Goal: Information Seeking & Learning: Learn about a topic

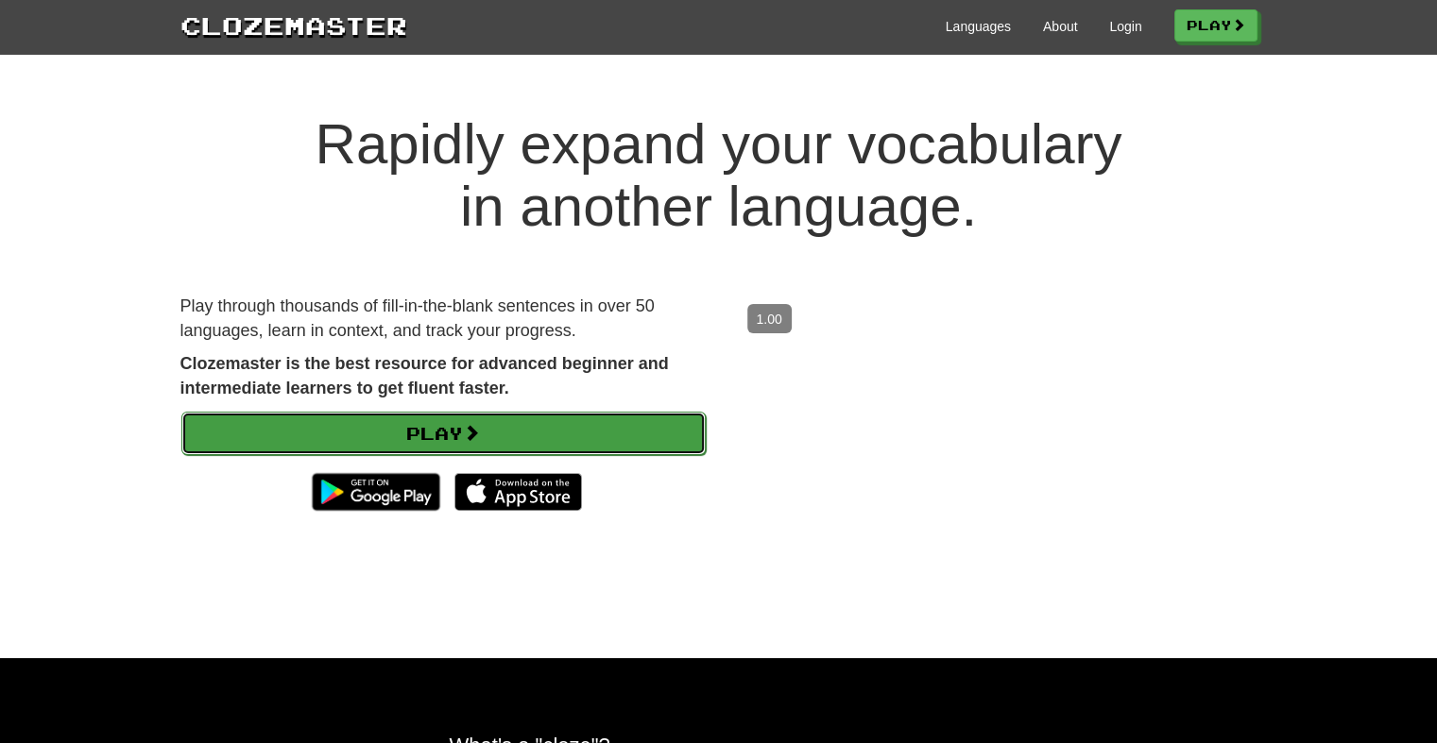
click at [472, 424] on span at bounding box center [471, 432] width 17 height 17
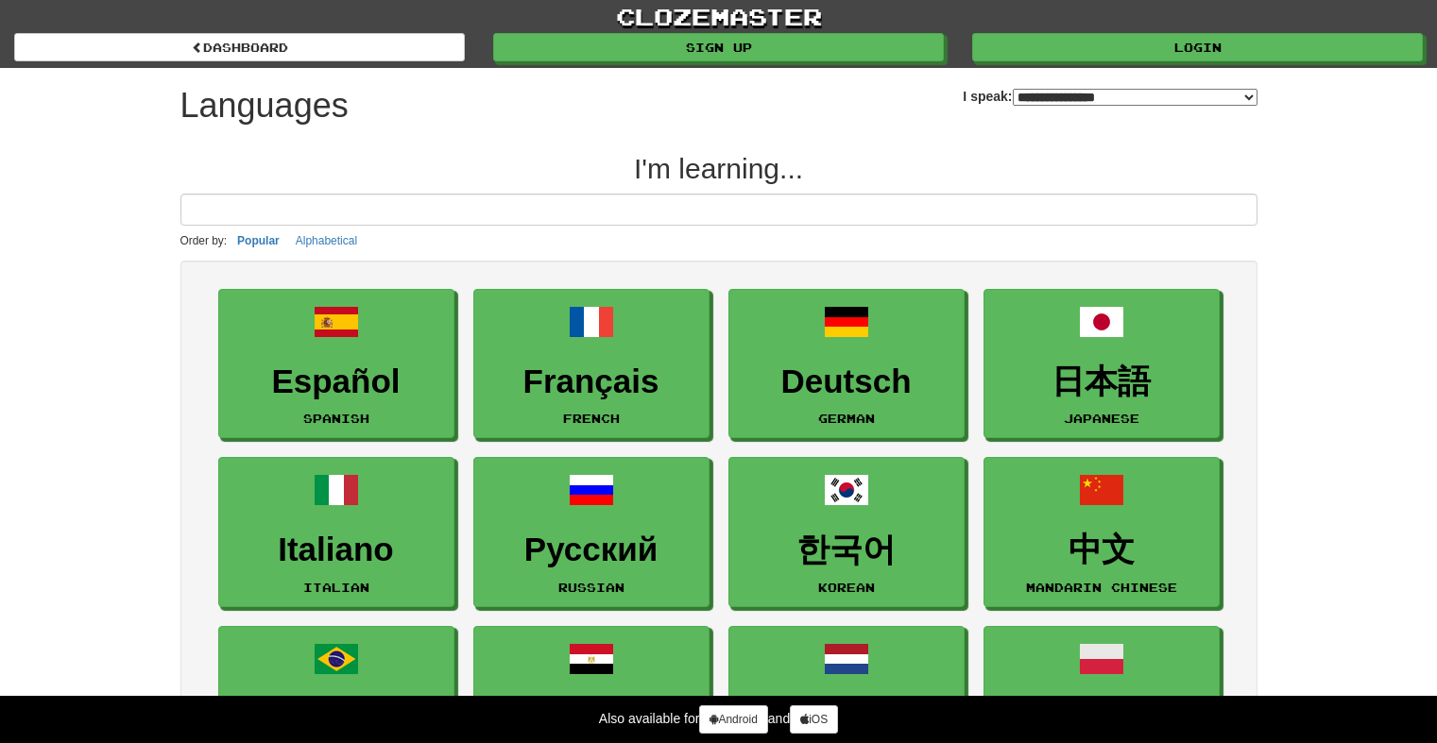
select select "*******"
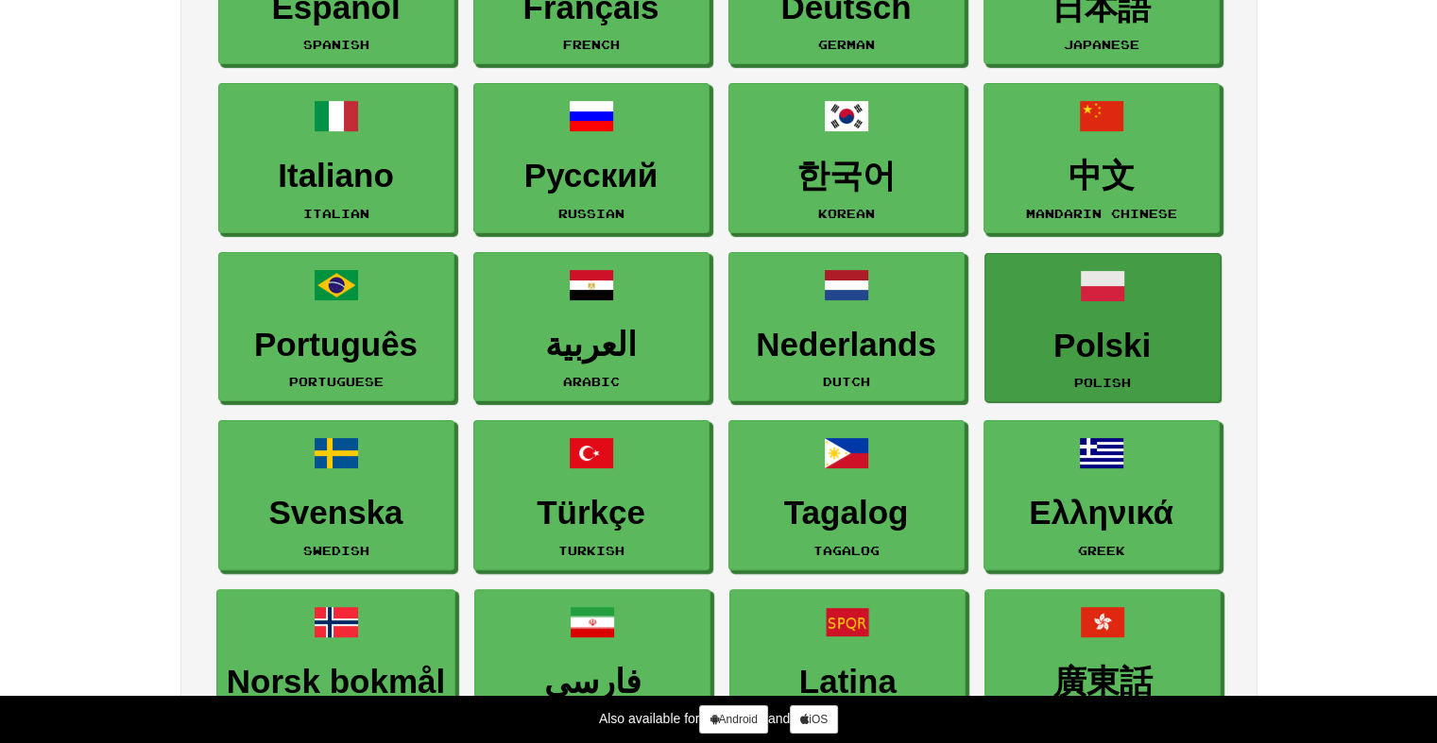
scroll to position [378, 0]
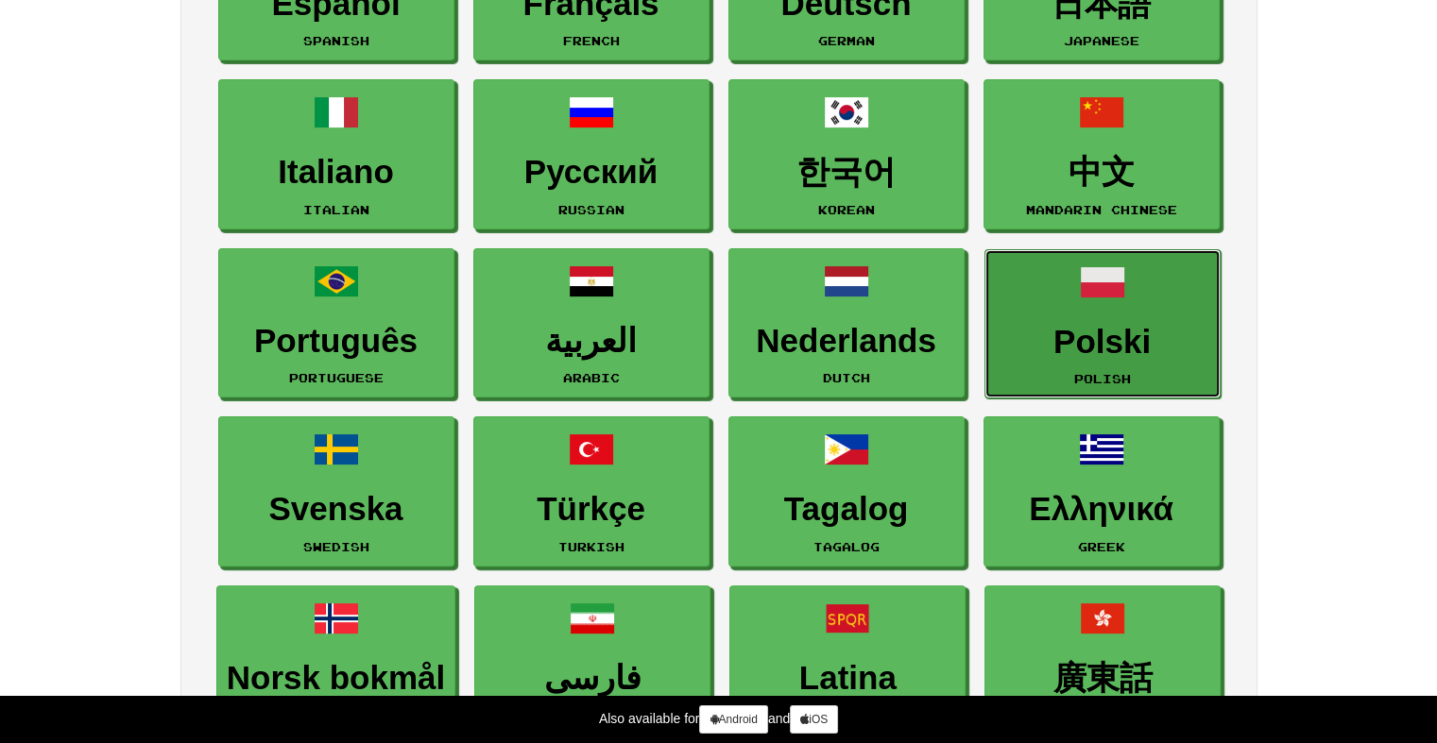
click at [1136, 324] on h3 "Polski" at bounding box center [1102, 342] width 215 height 37
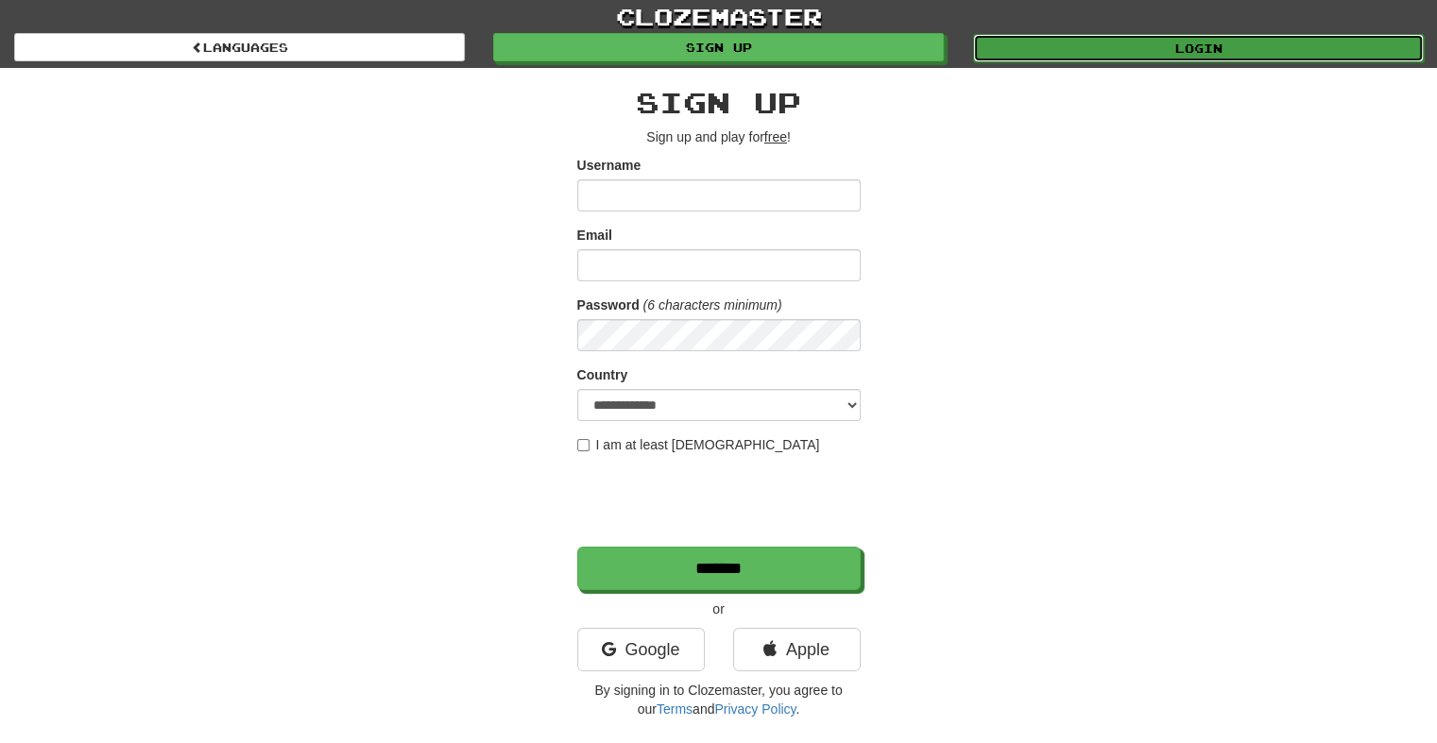
click at [1328, 53] on link "Login" at bounding box center [1198, 48] width 451 height 28
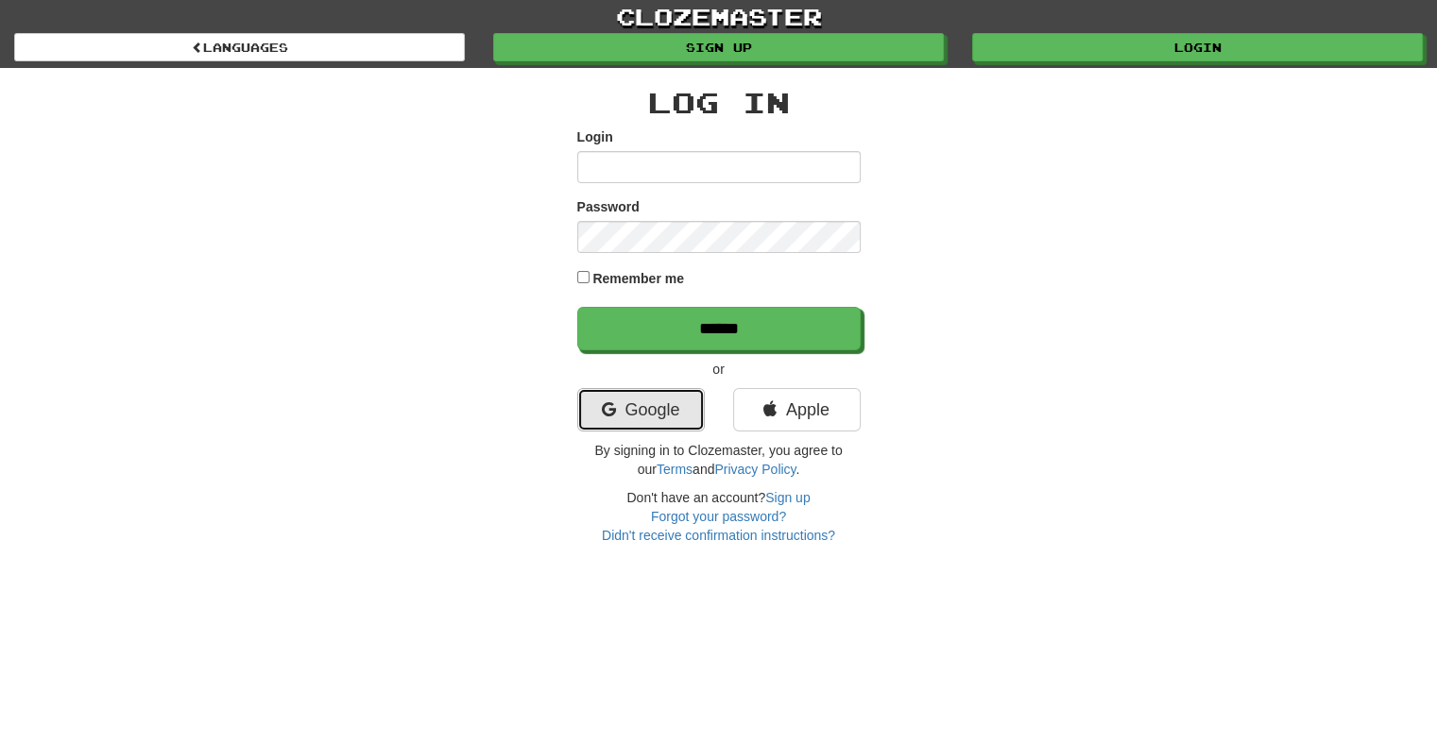
click at [660, 408] on link "Google" at bounding box center [641, 409] width 128 height 43
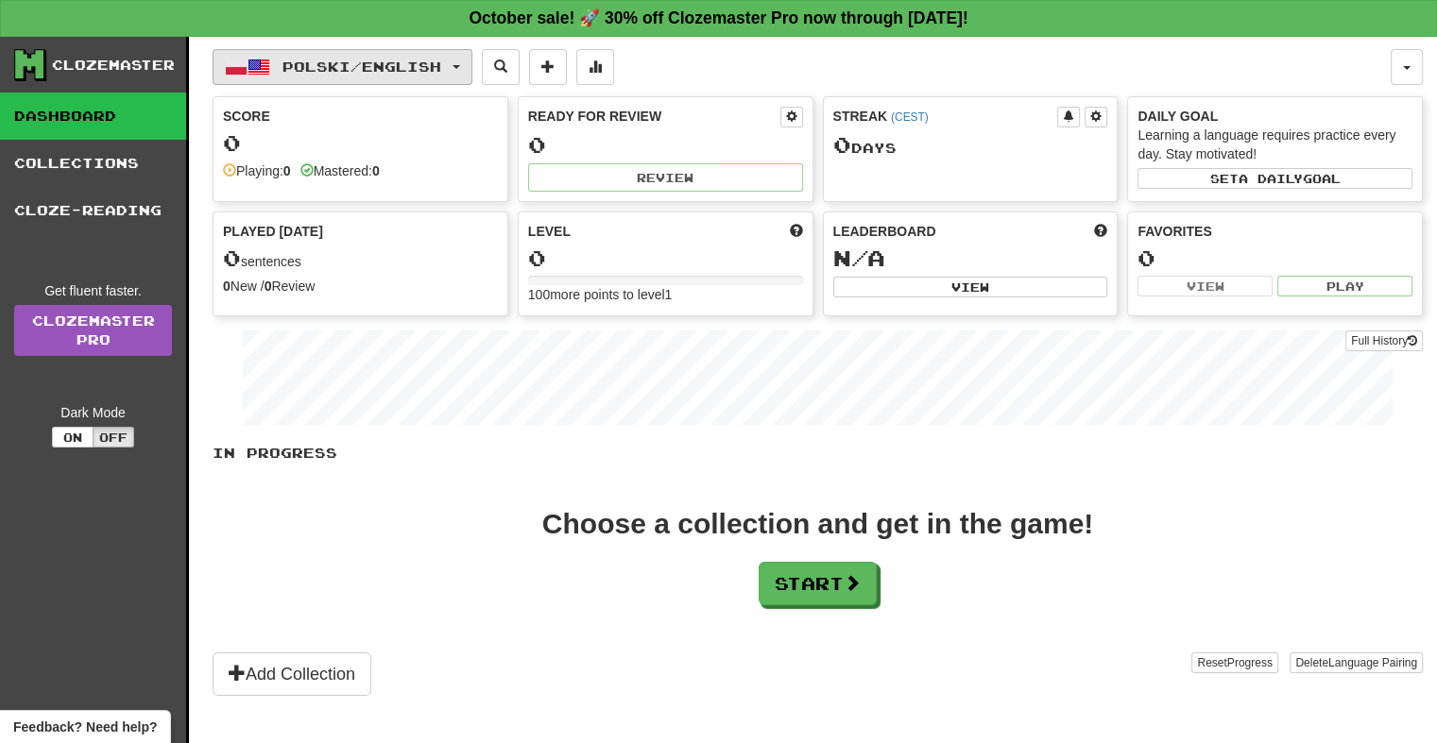
click at [441, 68] on span "Polski / English" at bounding box center [361, 67] width 159 height 16
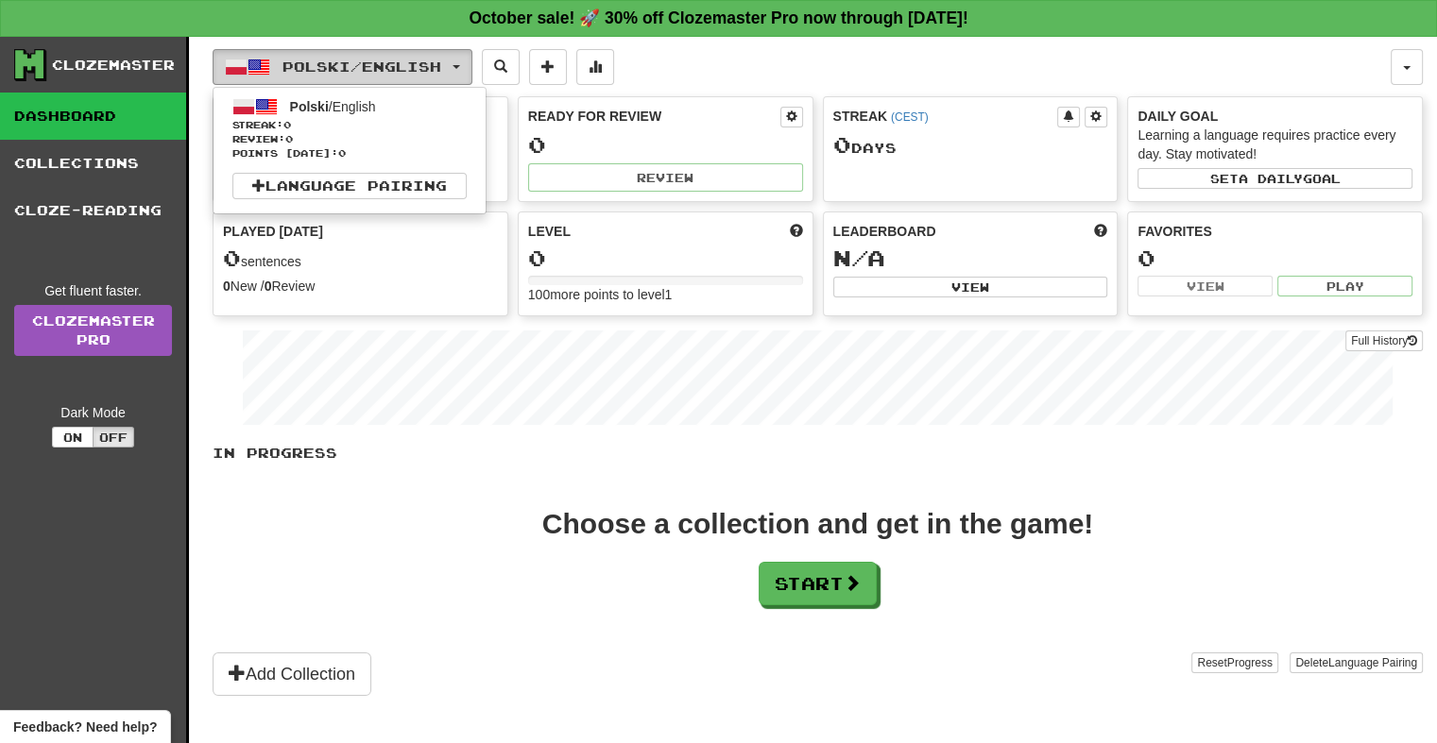
click at [461, 60] on button "Polski / English" at bounding box center [343, 67] width 260 height 36
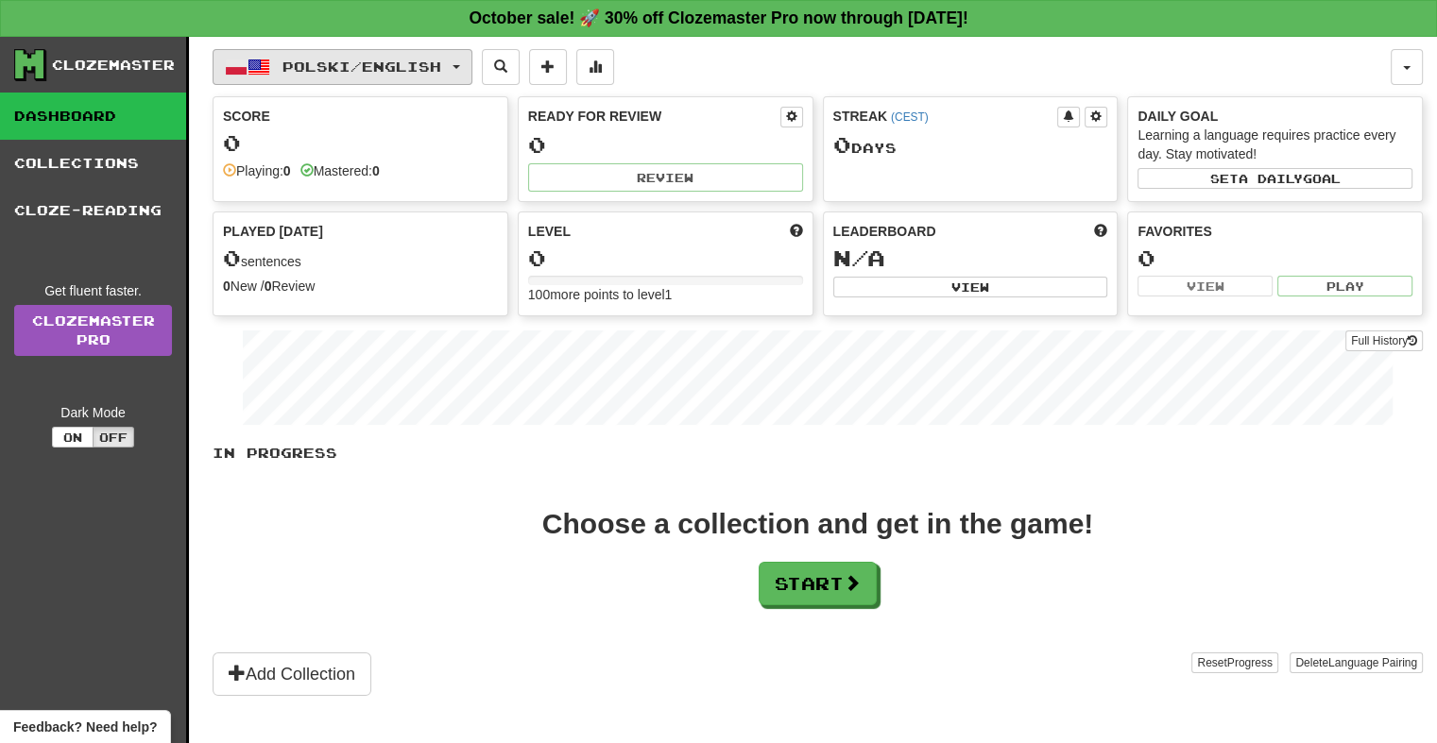
click at [460, 65] on span "button" at bounding box center [456, 67] width 8 height 4
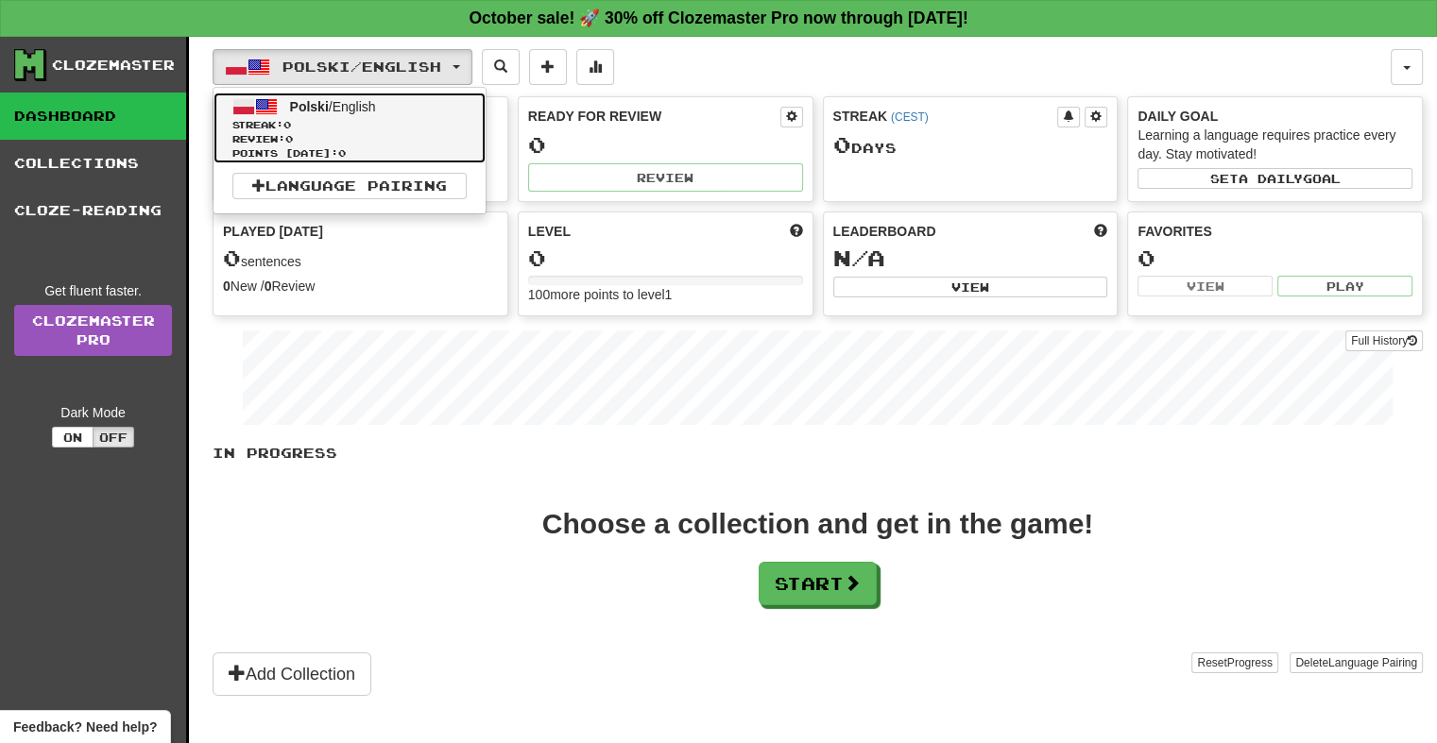
click at [310, 101] on span "Polski" at bounding box center [309, 106] width 39 height 15
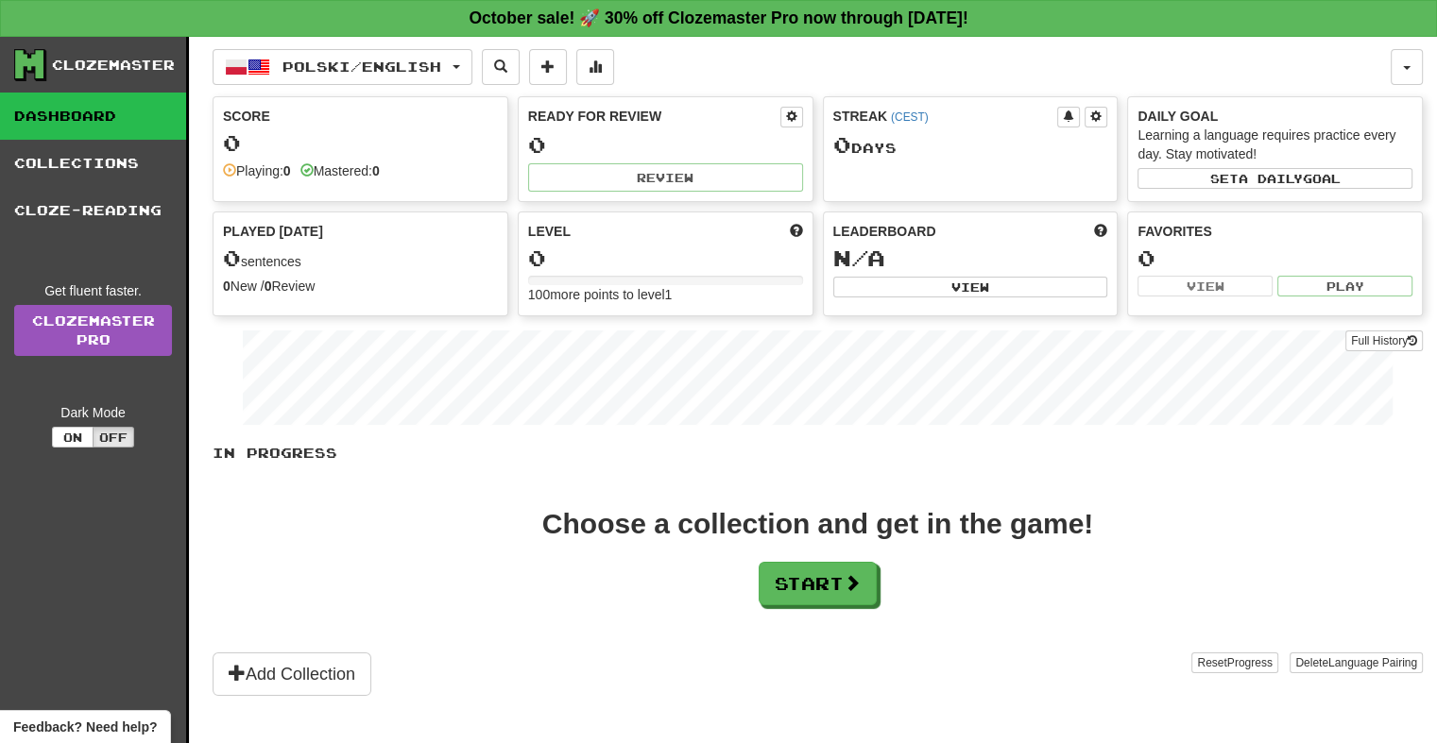
click at [113, 109] on link "Dashboard" at bounding box center [93, 116] width 186 height 47
click at [94, 115] on link "Dashboard" at bounding box center [93, 116] width 186 height 47
click at [117, 60] on div "Clozemaster" at bounding box center [113, 65] width 123 height 19
click at [116, 64] on div "Clozemaster" at bounding box center [113, 65] width 123 height 19
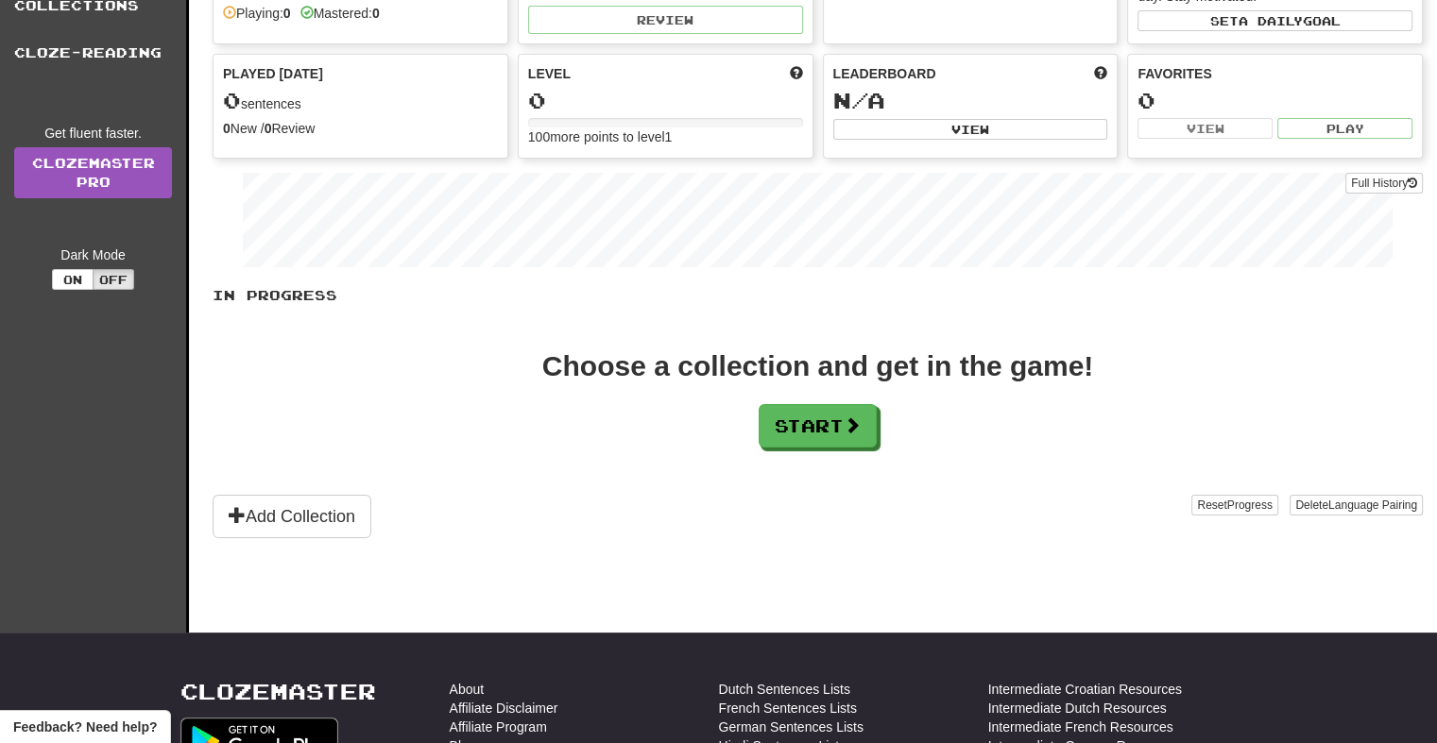
scroll to position [94, 0]
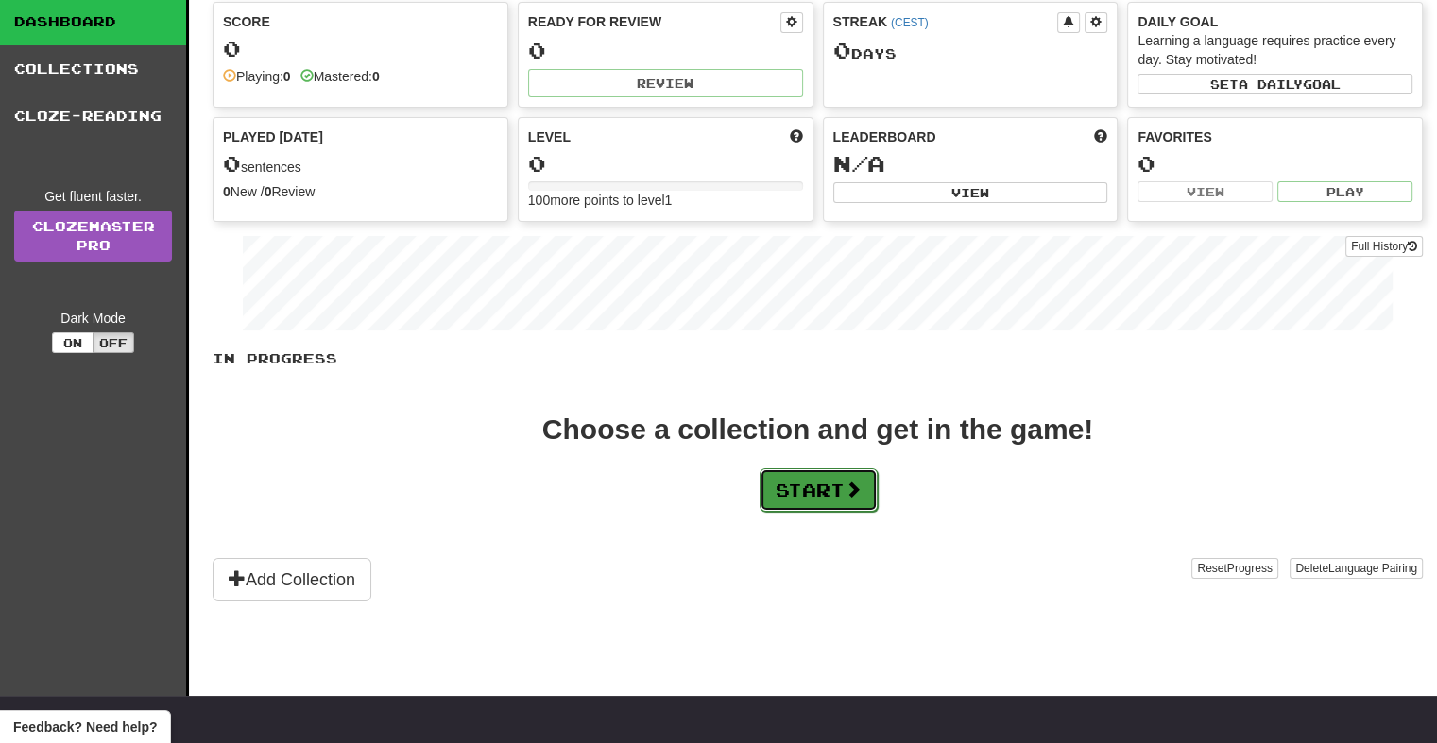
click at [854, 487] on span at bounding box center [852, 489] width 17 height 17
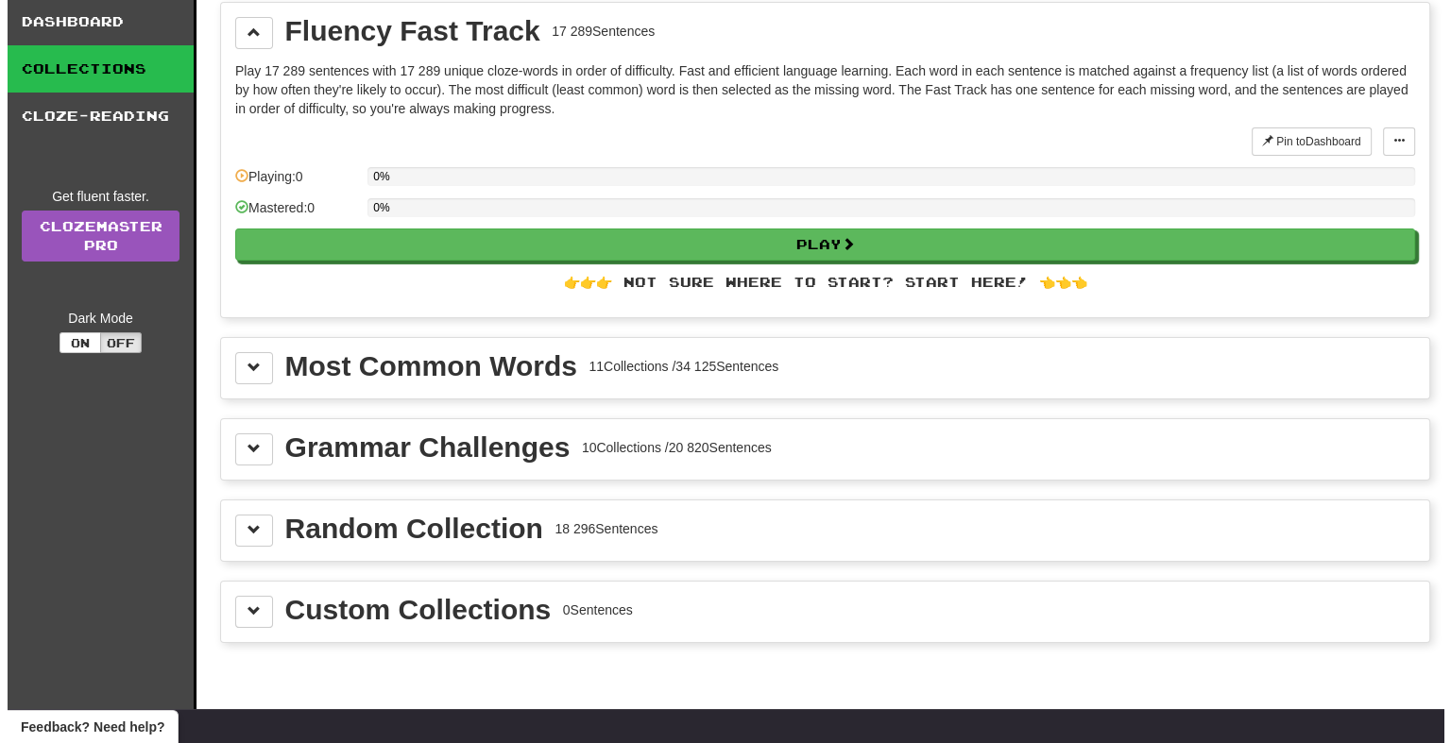
scroll to position [0, 0]
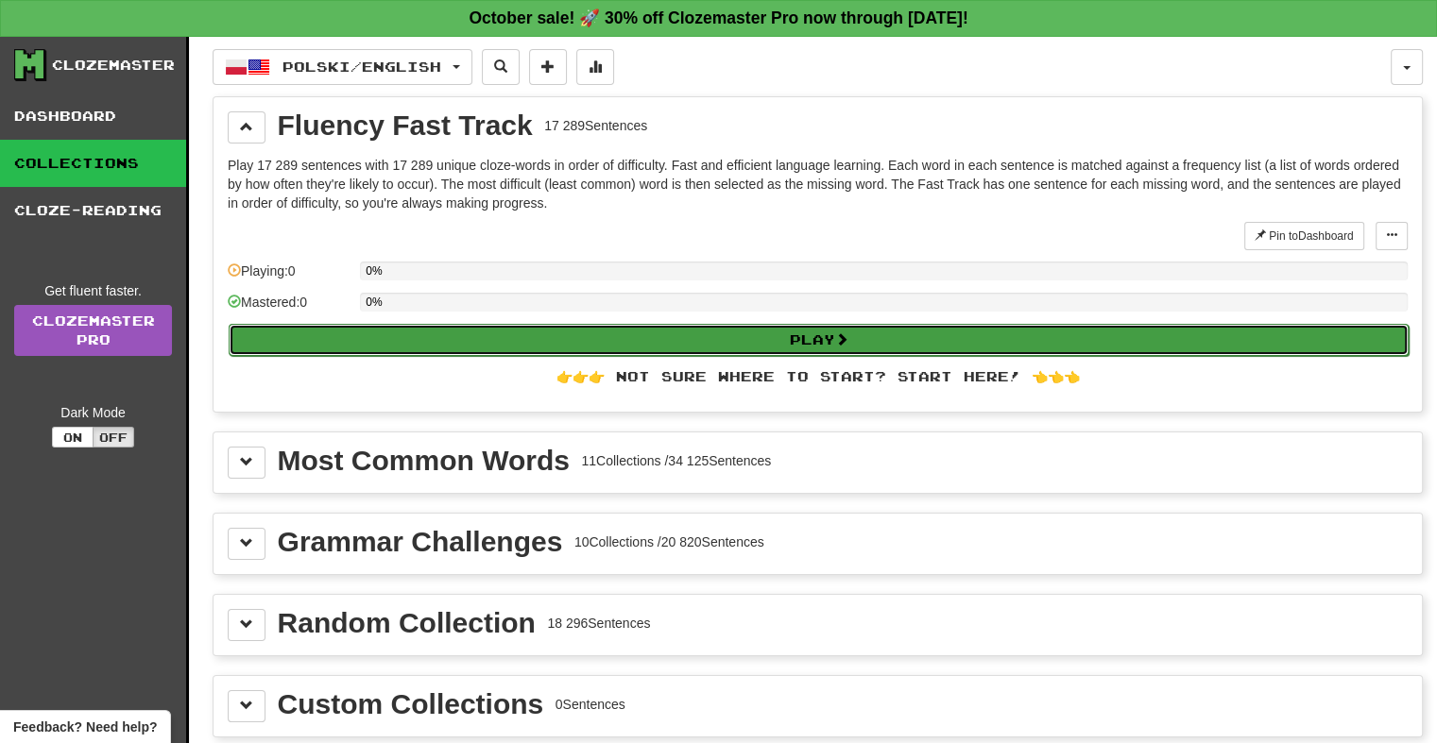
click at [726, 332] on button "Play" at bounding box center [819, 340] width 1180 height 32
select select "**"
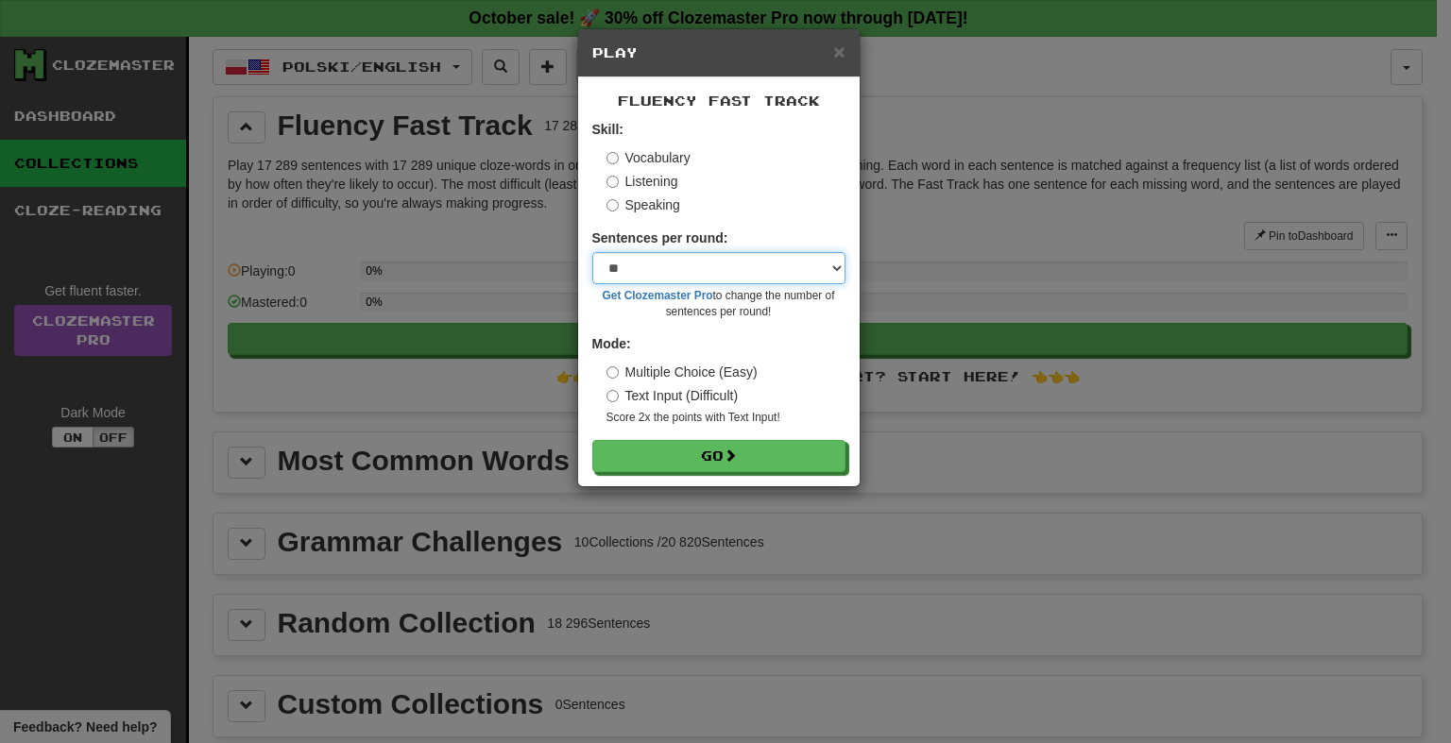
click at [659, 264] on select "* ** ** ** ** ** *** ********" at bounding box center [718, 268] width 253 height 32
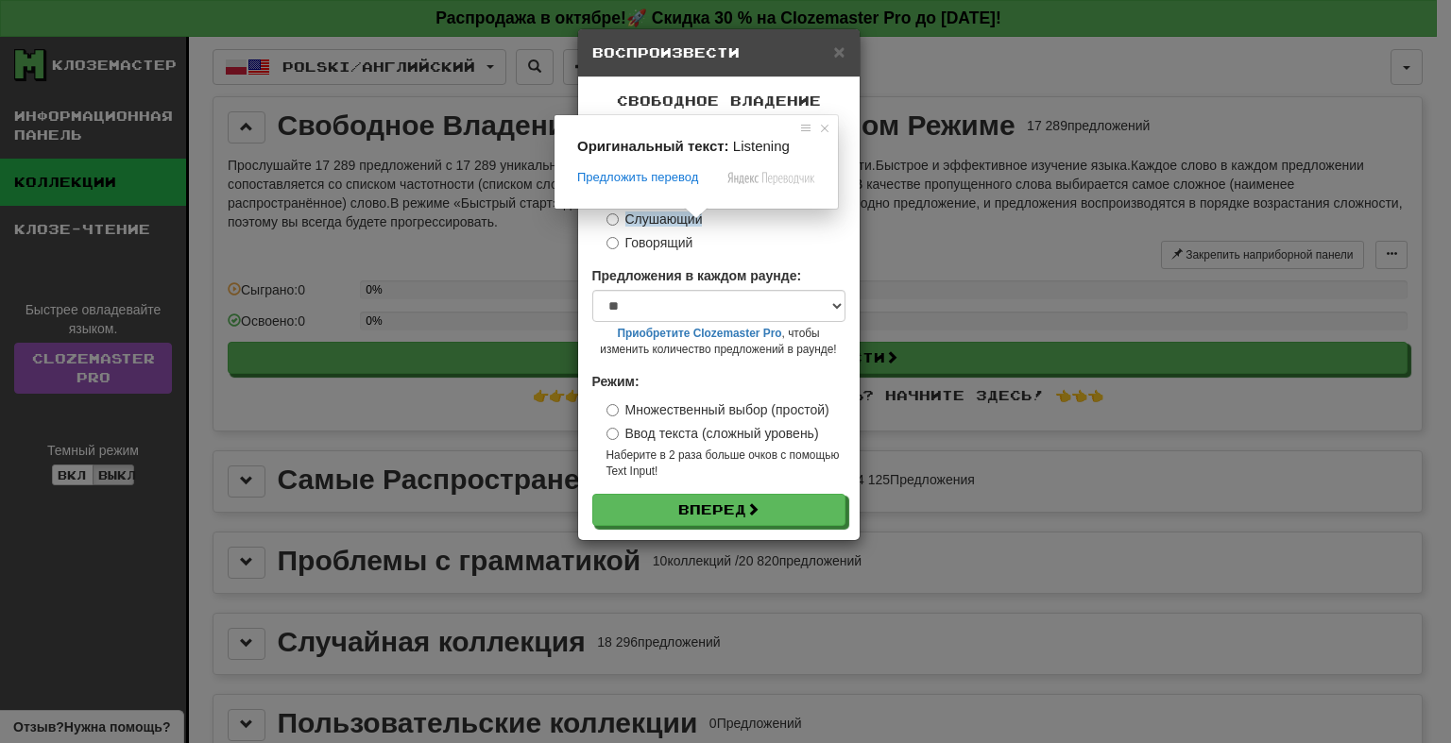
click at [777, 257] on form "Навык: Словарный запас Слушающий Говорящий Предложения в каждом раунде: * ** **…" at bounding box center [718, 342] width 253 height 368
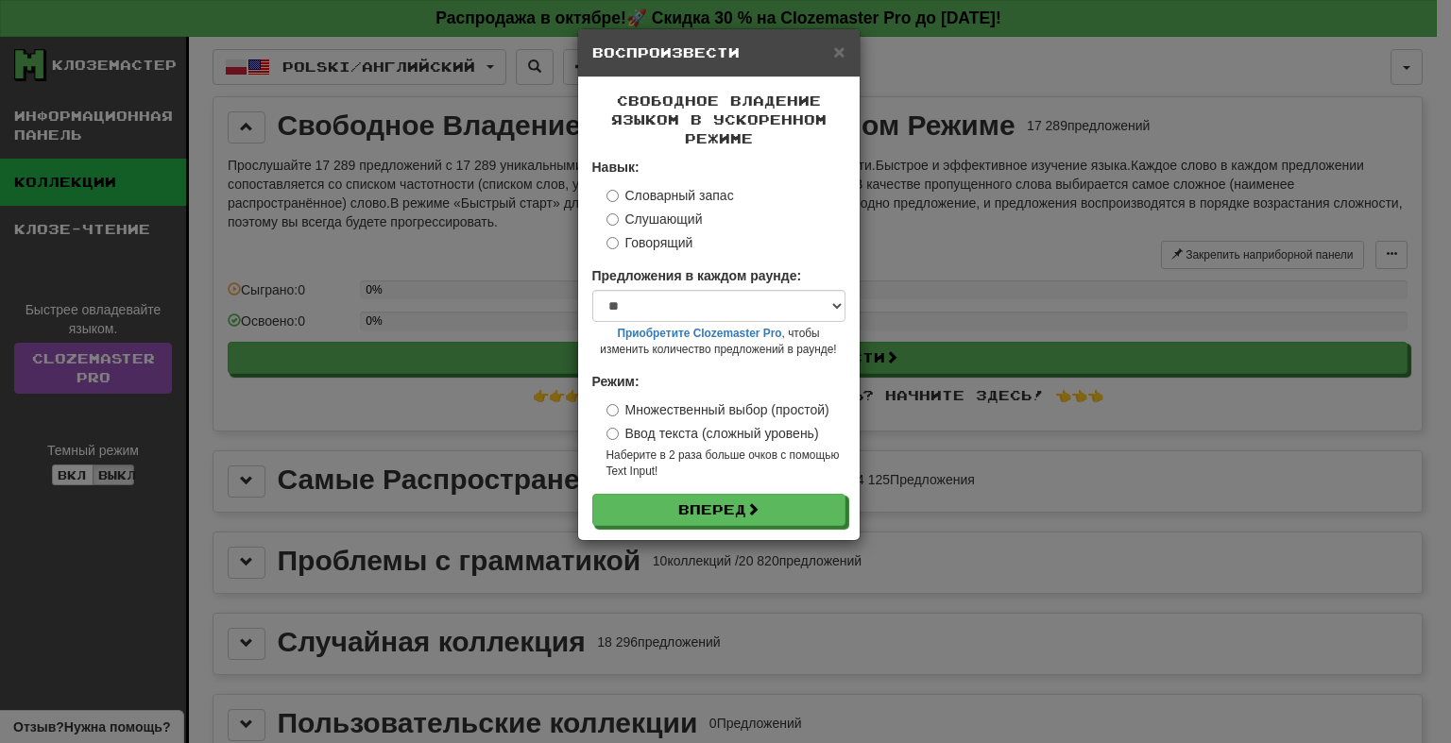
click at [622, 219] on label "Слушающий" at bounding box center [654, 219] width 96 height 19
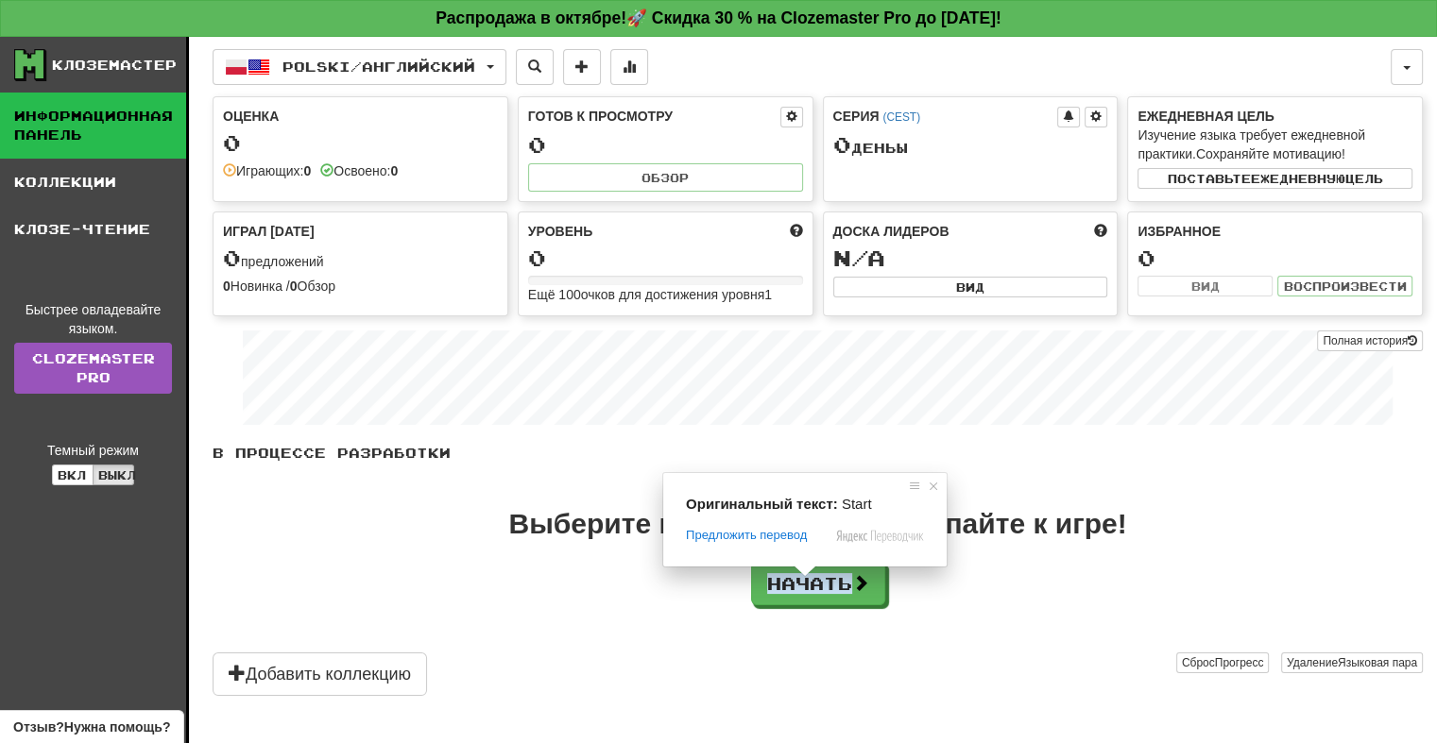
click at [1085, 608] on div "В процессе разработки Выберите коллекцию и приступайте к игре! Начать Добавить …" at bounding box center [818, 570] width 1210 height 252
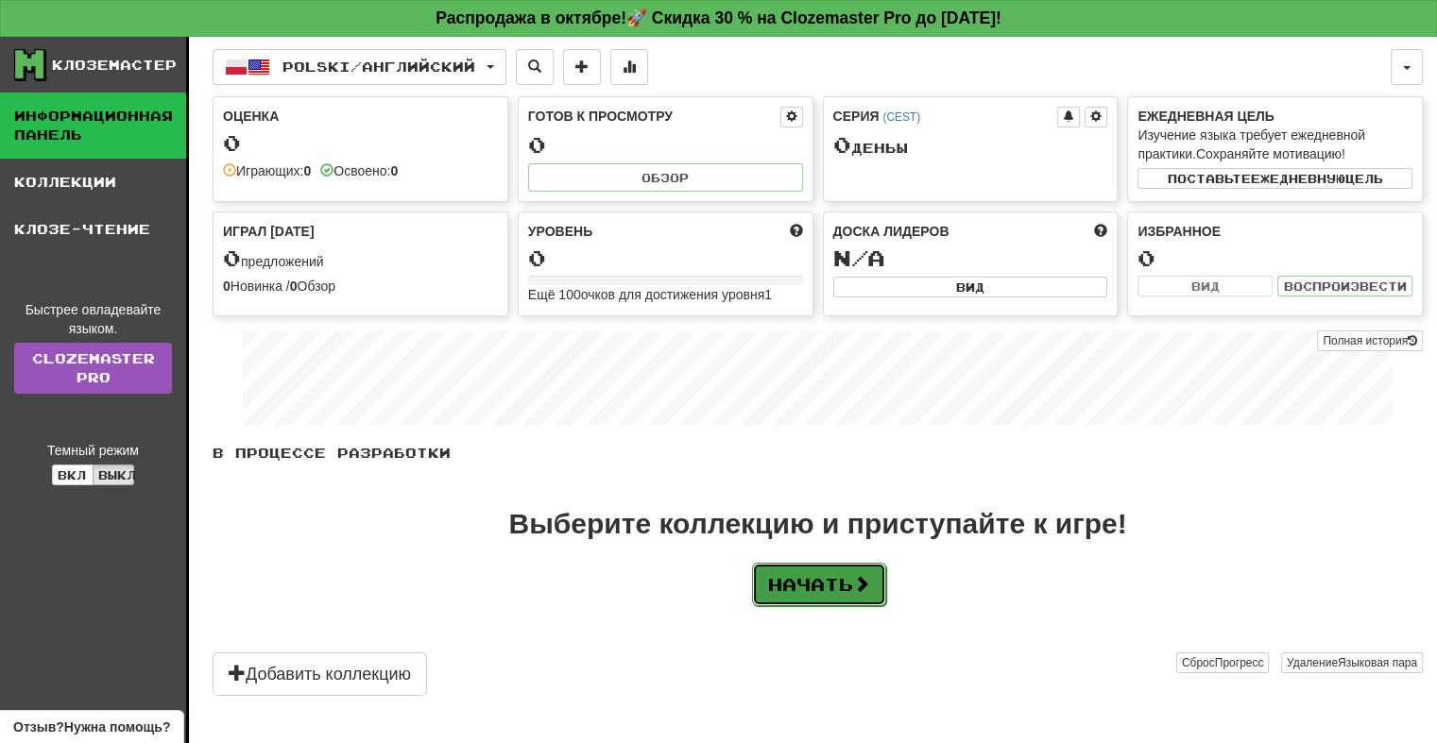
click at [870, 577] on span at bounding box center [861, 583] width 17 height 17
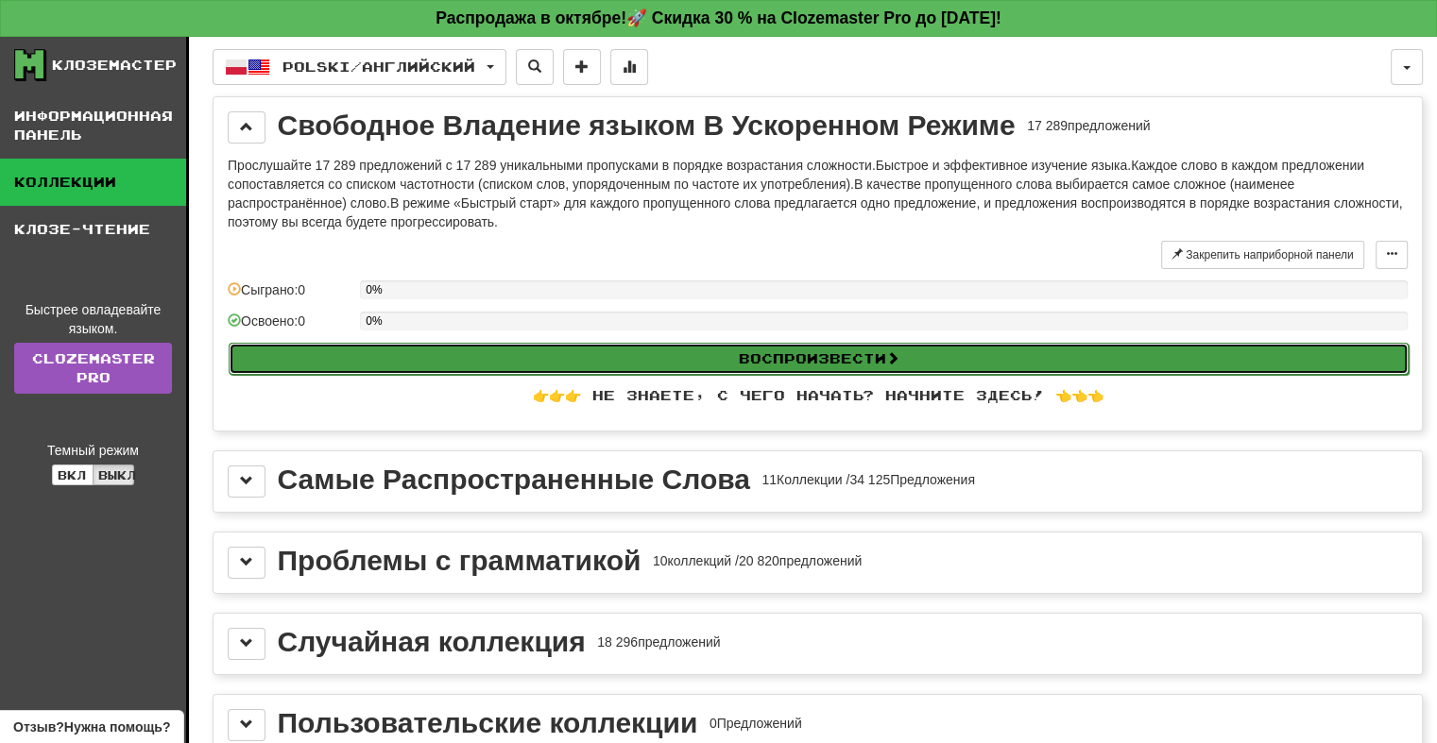
click at [712, 366] on button "Воспроизвести" at bounding box center [819, 359] width 1180 height 32
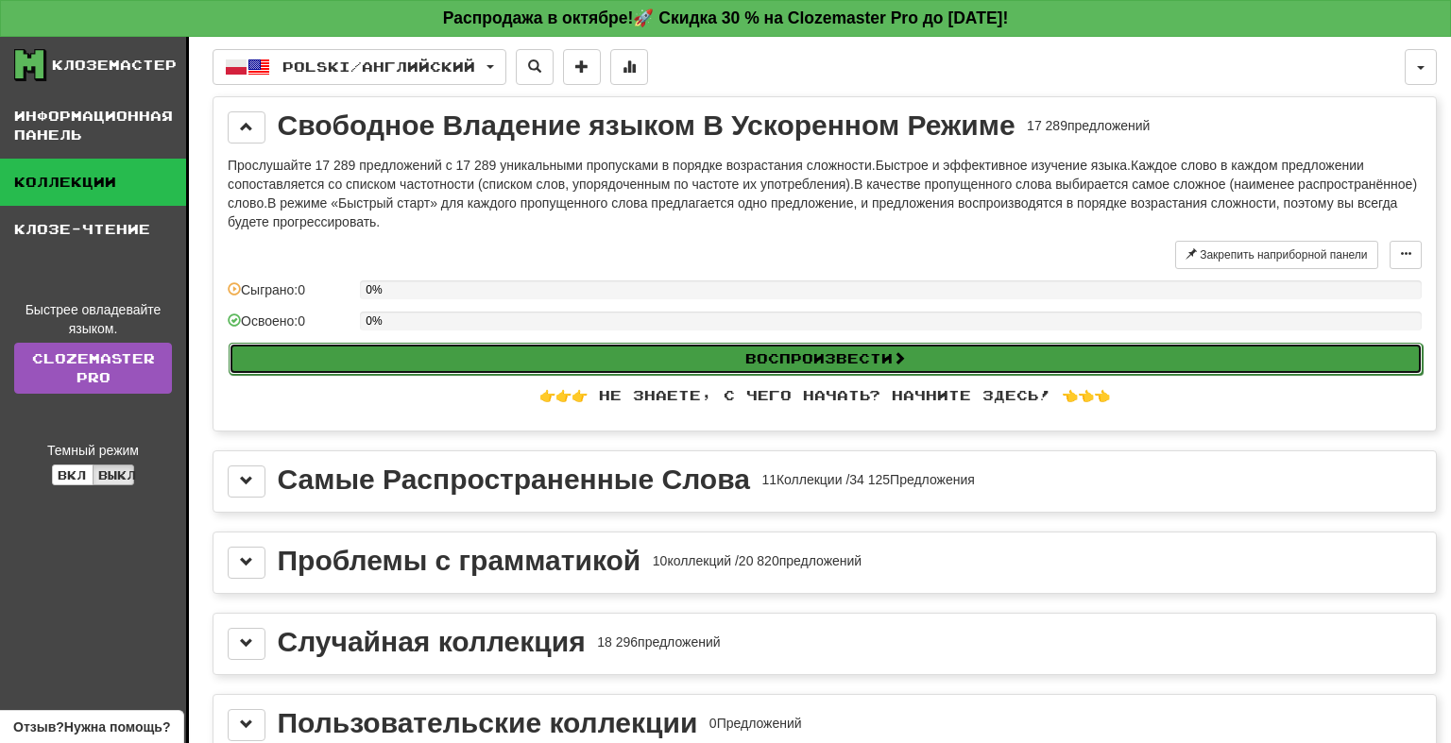
select select "**"
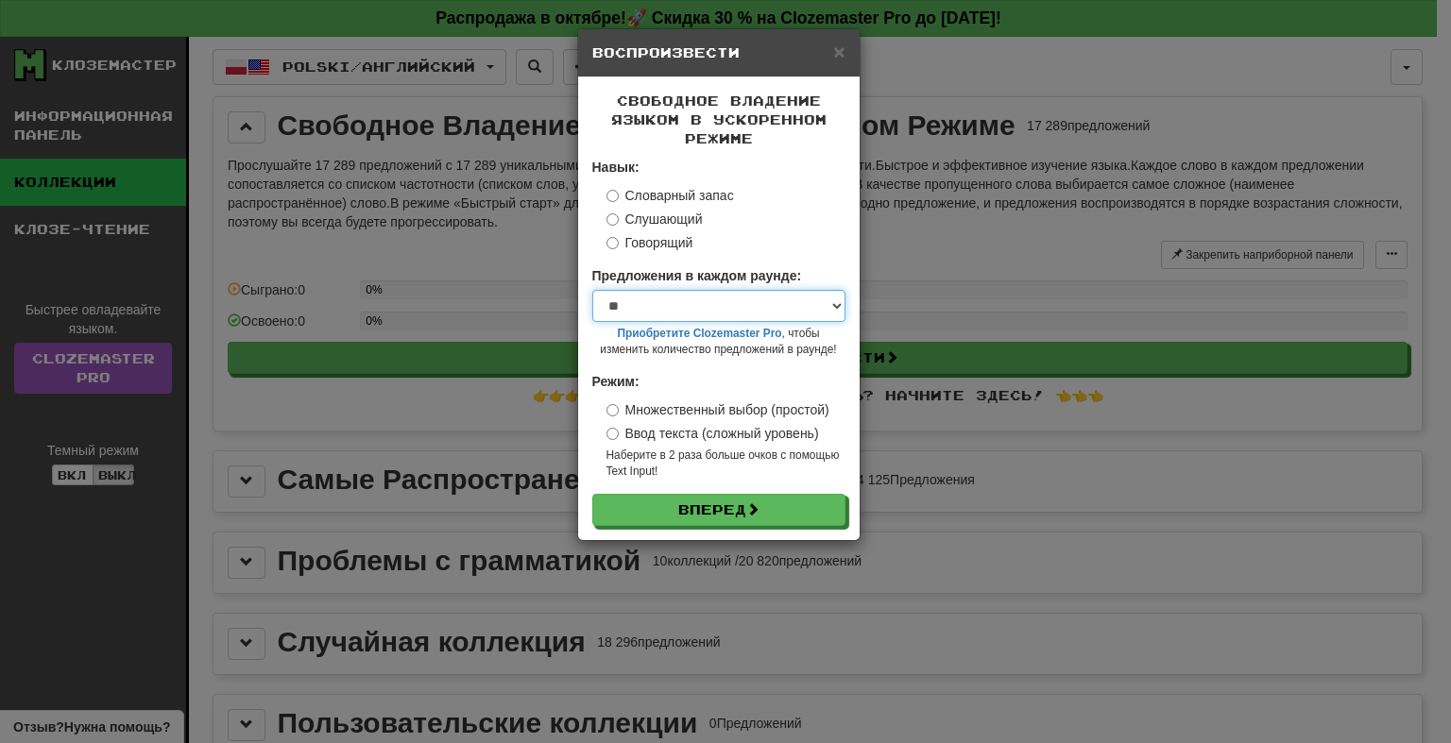
click at [656, 313] on select "* ** ** ** ** ** *** ********" at bounding box center [718, 306] width 253 height 32
click at [699, 302] on select "* ** ** ** ** ** *** ********" at bounding box center [718, 306] width 253 height 32
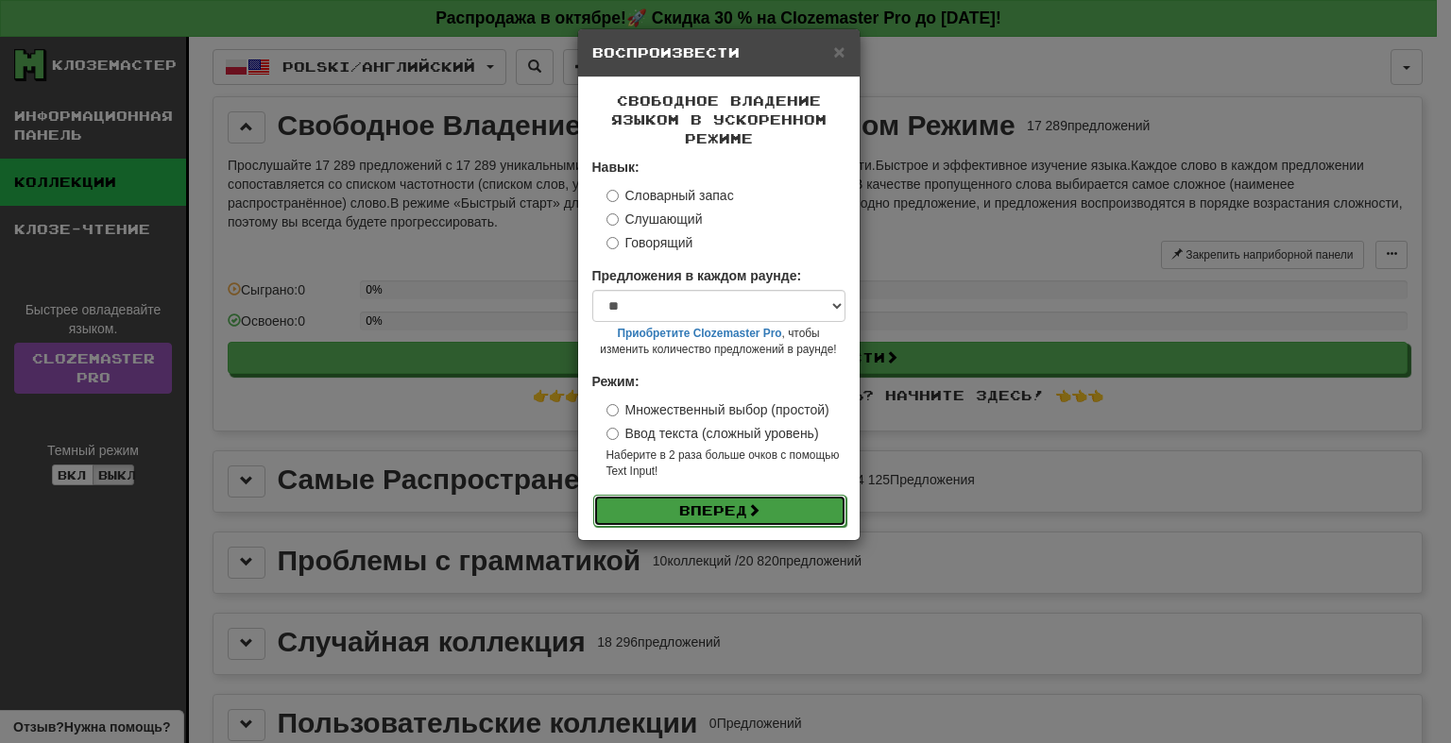
click at [792, 506] on button "Вперед" at bounding box center [719, 511] width 253 height 32
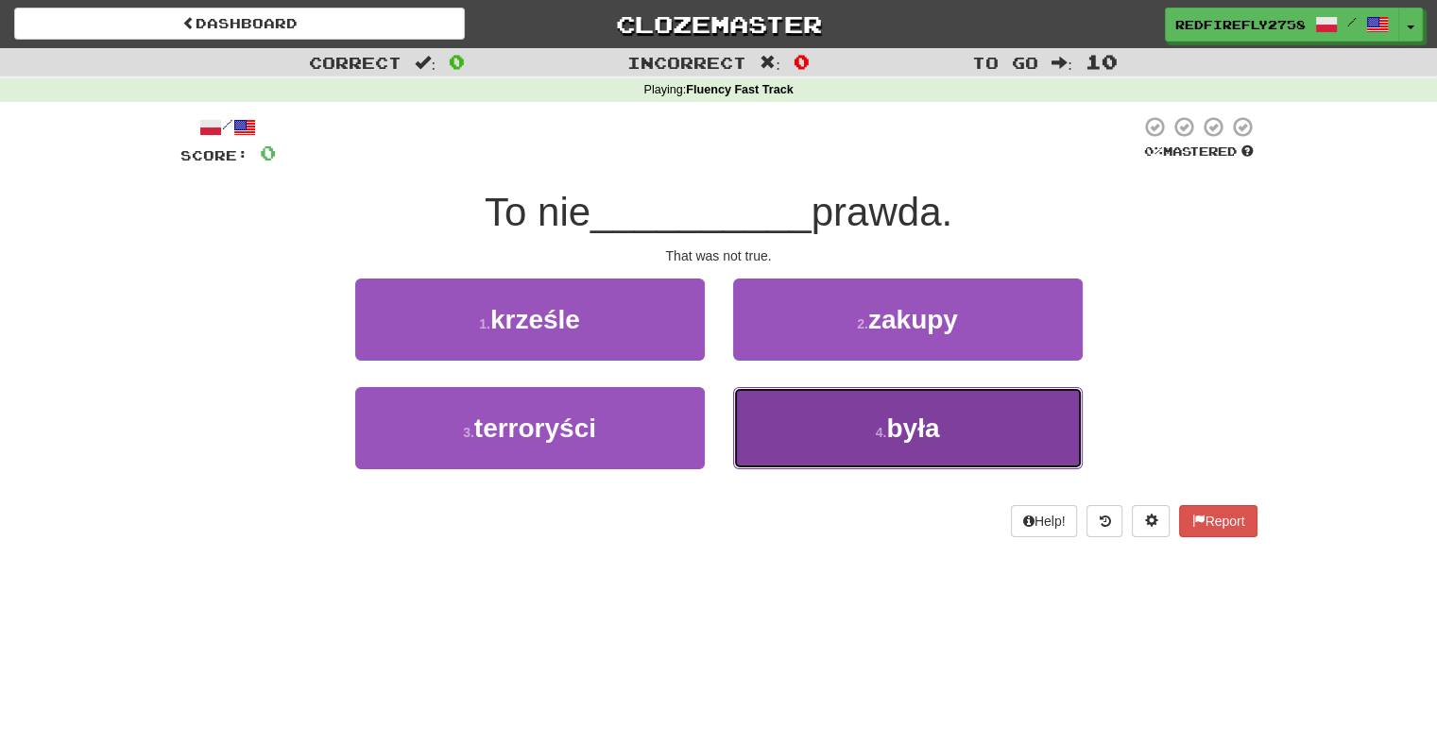
click at [952, 447] on button "4 . była" at bounding box center [907, 428] width 349 height 82
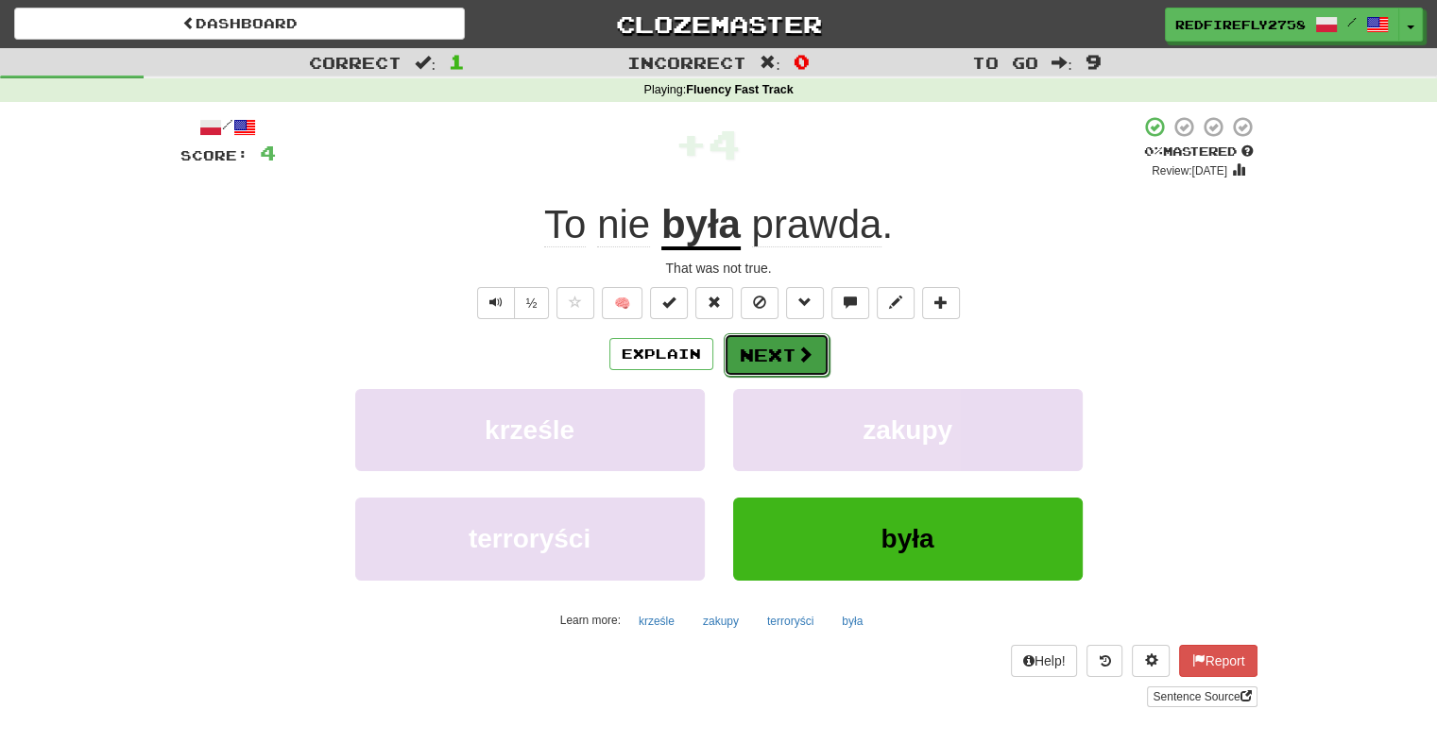
click at [808, 367] on button "Next" at bounding box center [776, 354] width 106 height 43
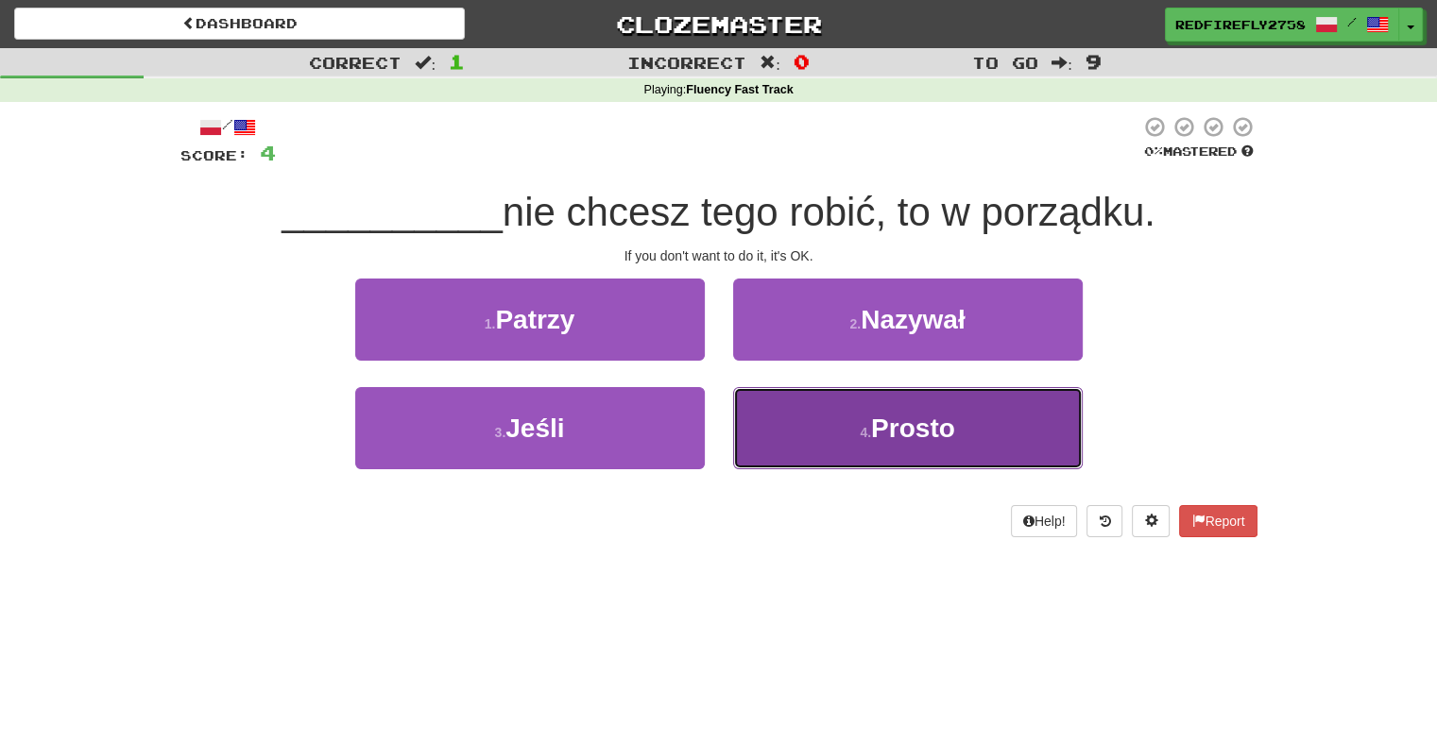
click at [792, 419] on button "4 . Prosto" at bounding box center [907, 428] width 349 height 82
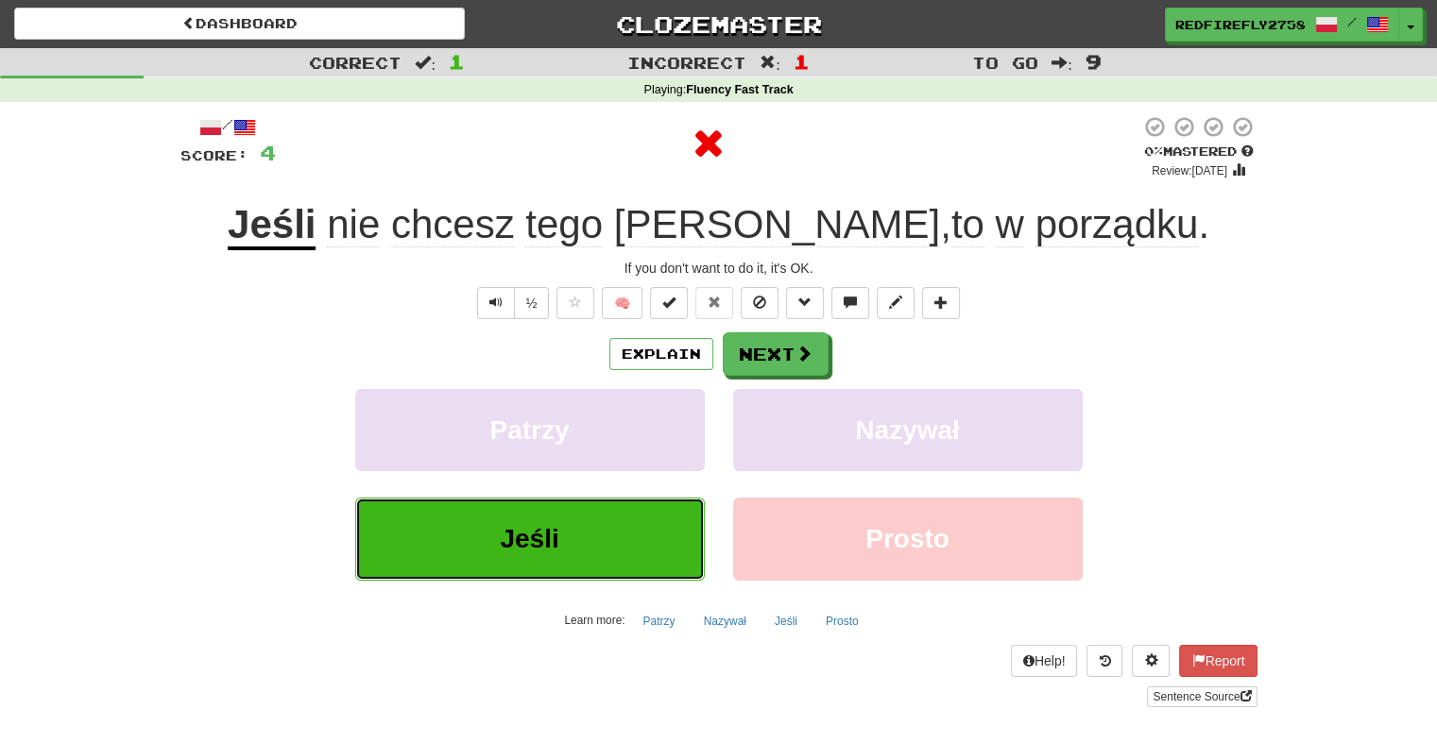
click at [506, 562] on button "Jeśli" at bounding box center [529, 539] width 349 height 82
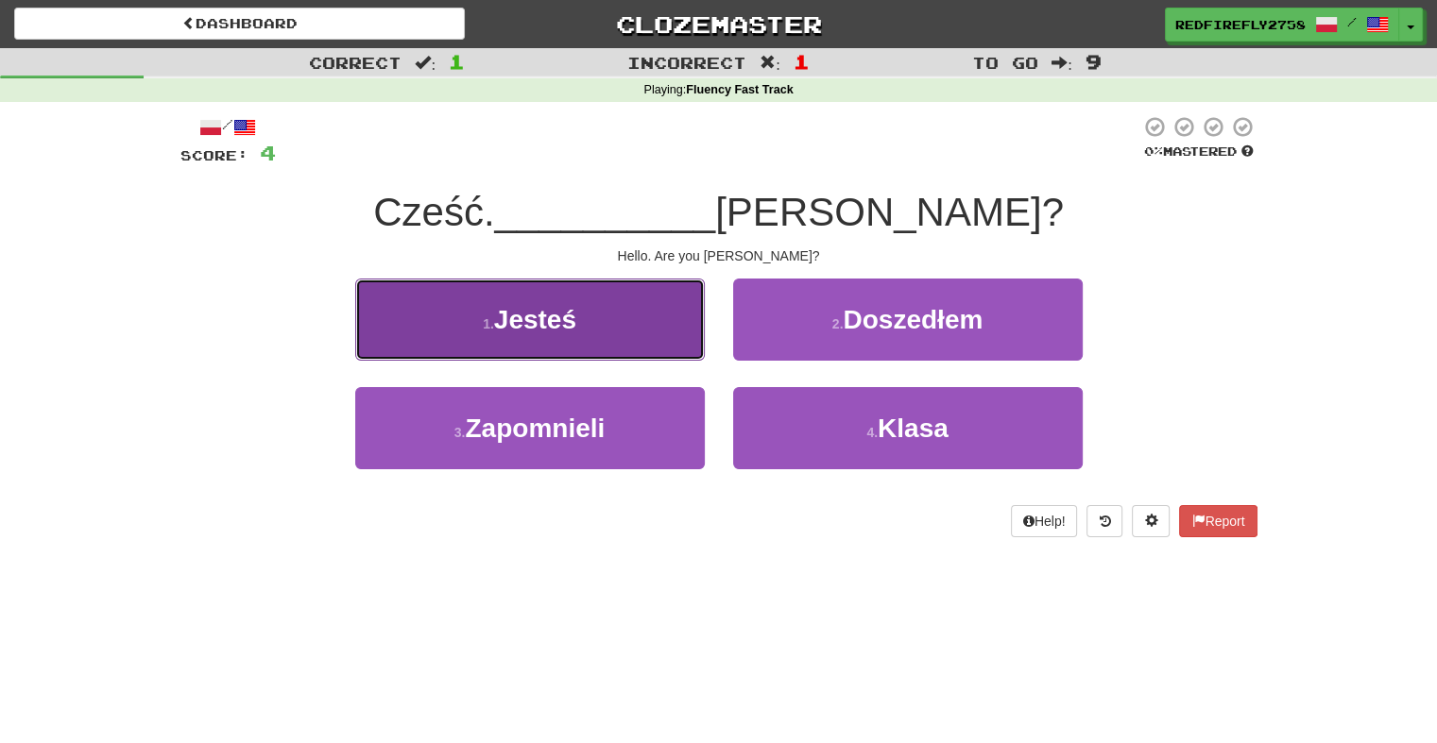
click at [594, 333] on button "1 . Jesteś" at bounding box center [529, 320] width 349 height 82
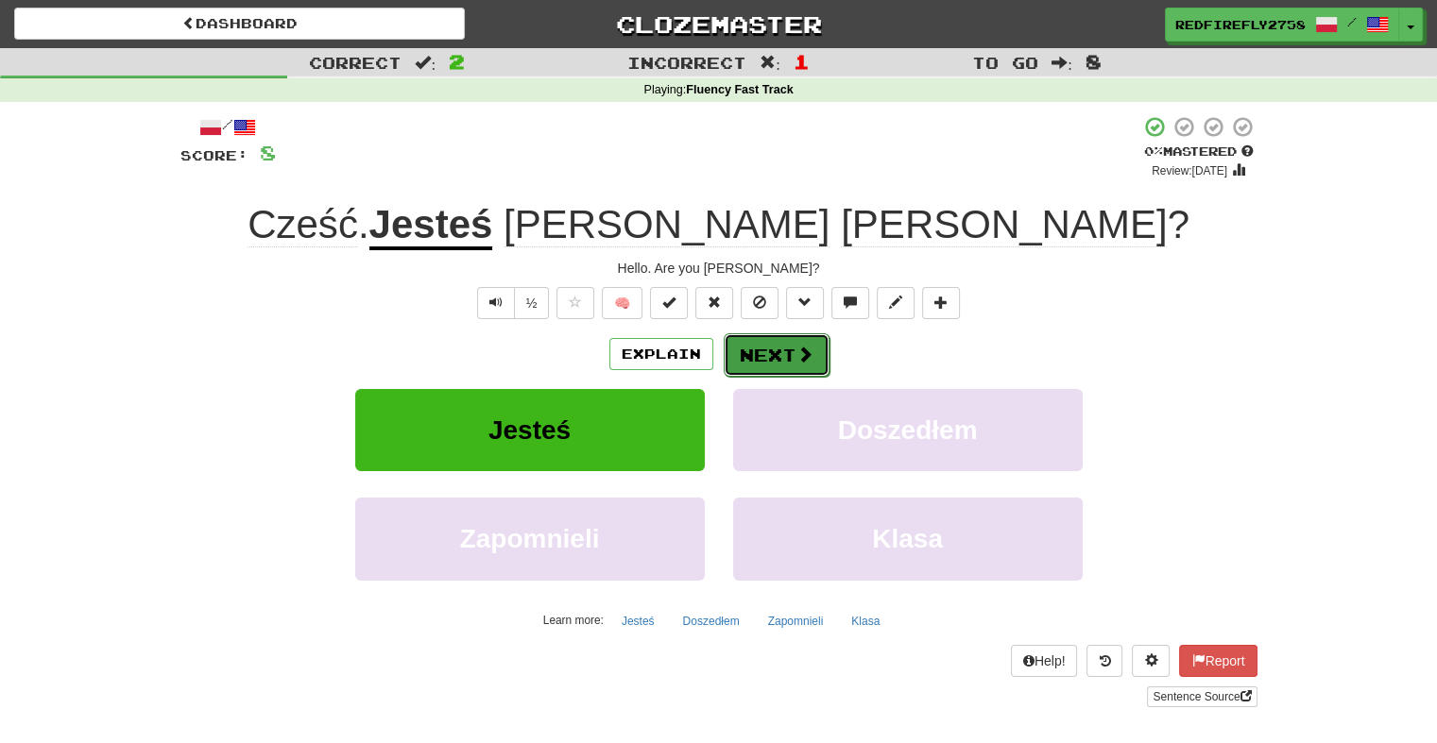
click at [778, 353] on button "Next" at bounding box center [776, 354] width 106 height 43
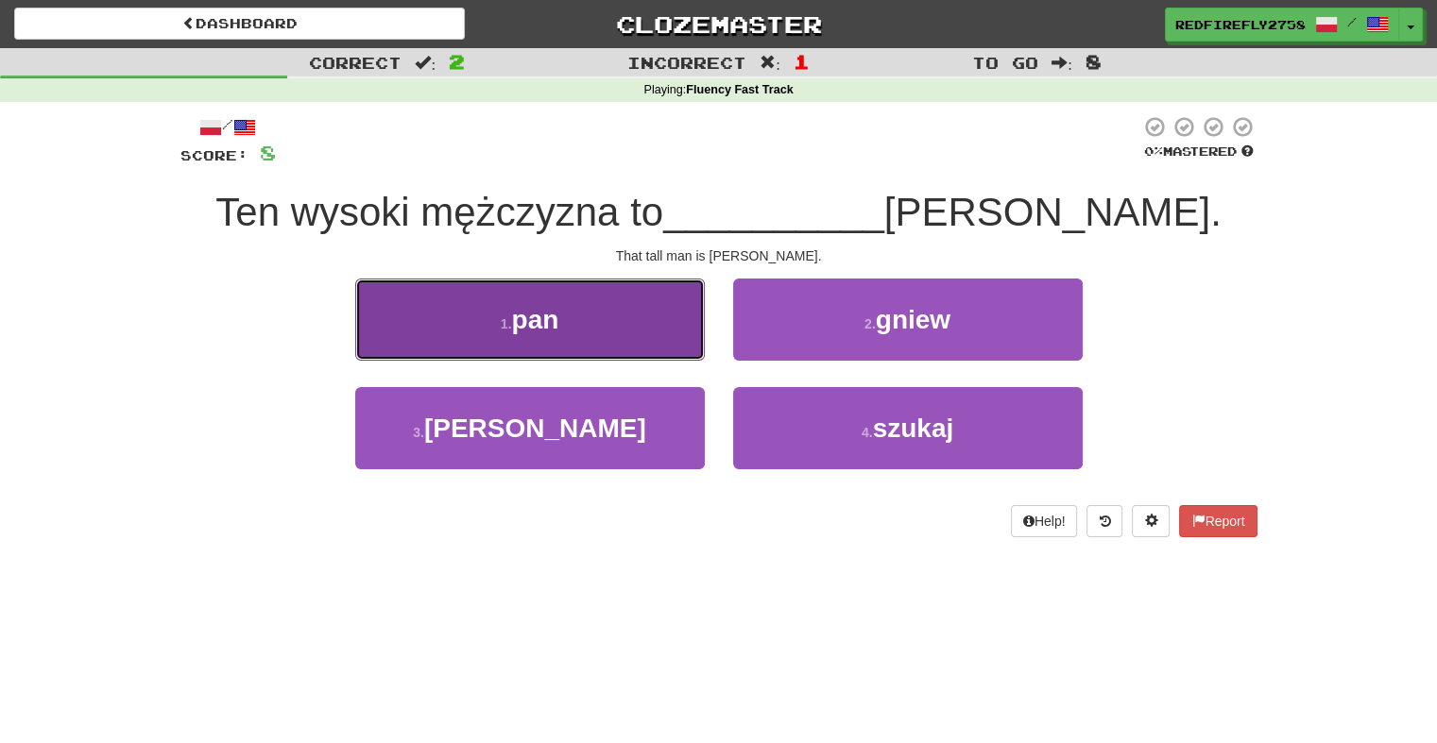
click at [535, 283] on button "1 . pan" at bounding box center [529, 320] width 349 height 82
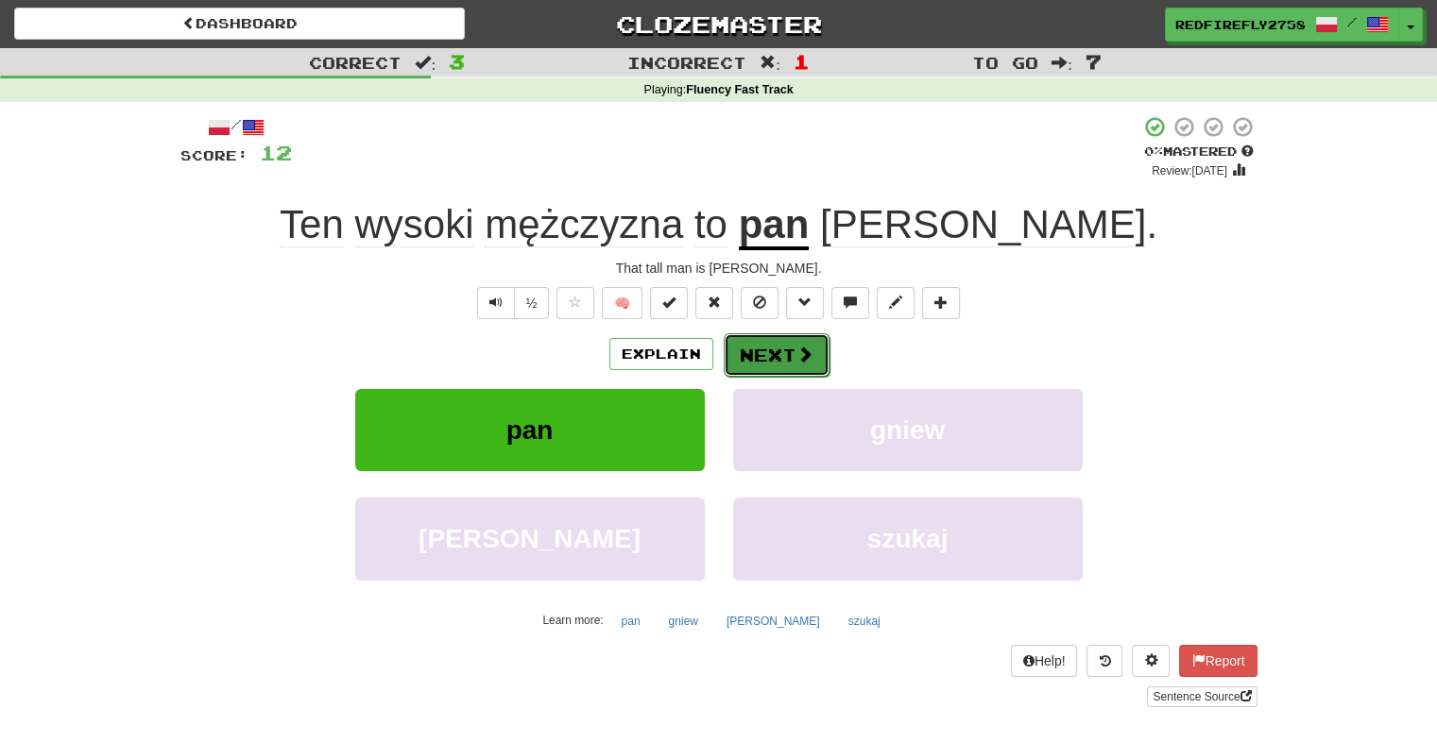
click at [750, 363] on button "Next" at bounding box center [776, 354] width 106 height 43
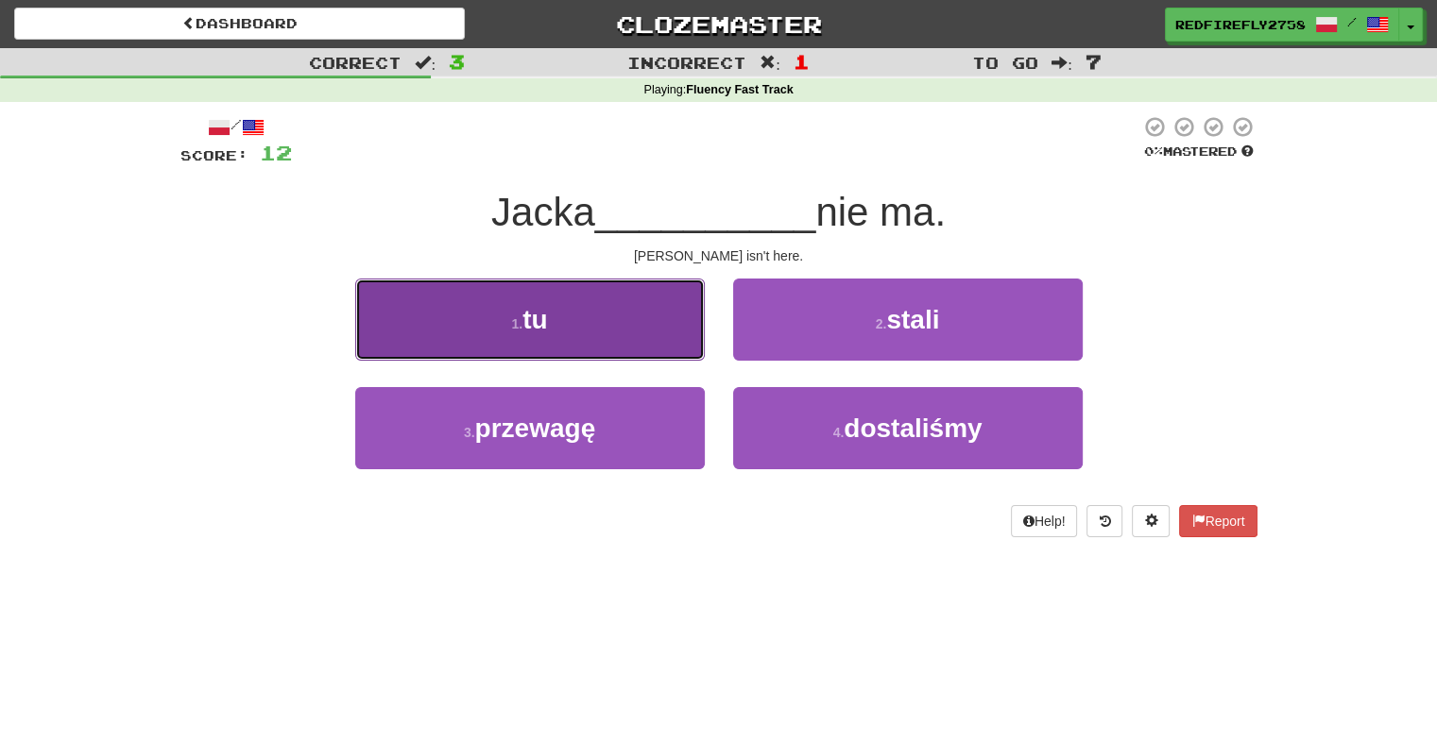
click at [581, 283] on button "1 . tu" at bounding box center [529, 320] width 349 height 82
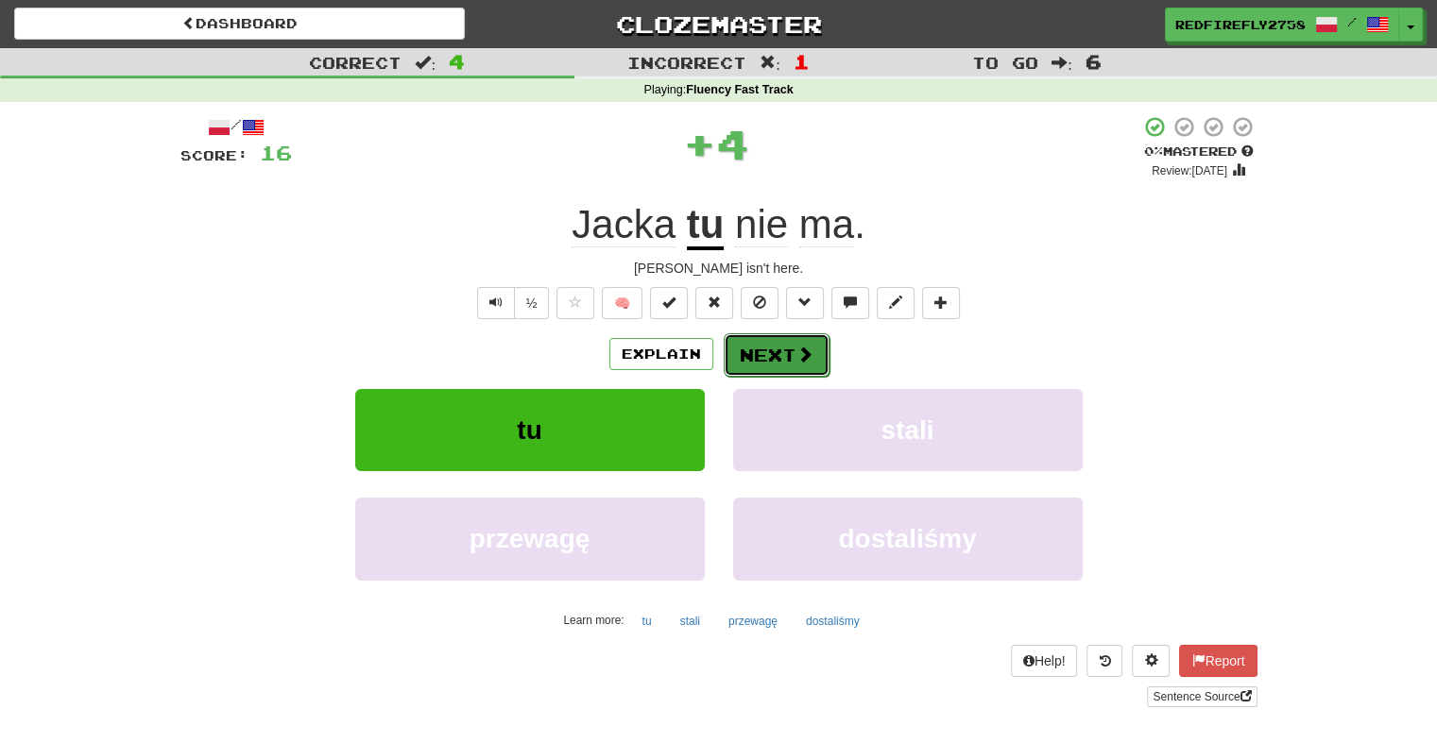
click at [768, 360] on button "Next" at bounding box center [776, 354] width 106 height 43
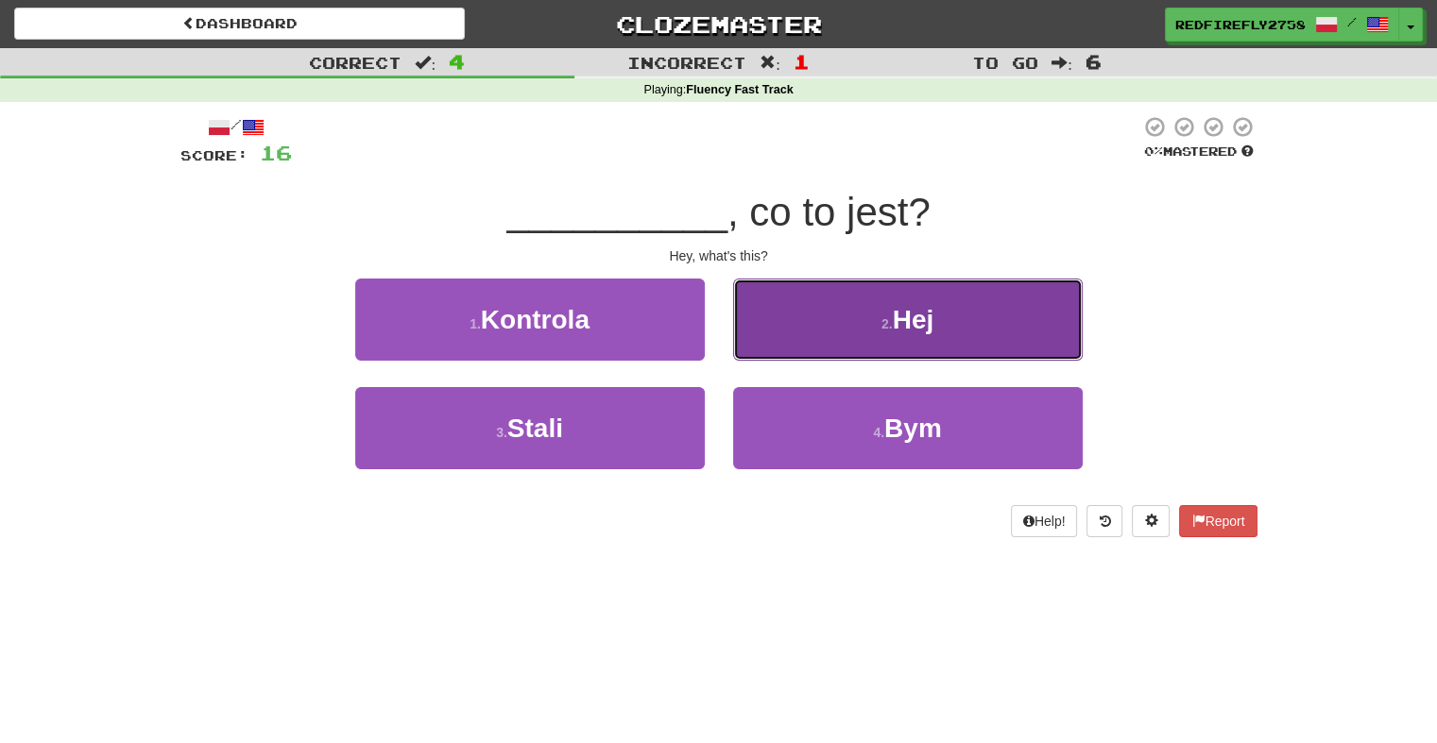
click at [886, 323] on small "2 ." at bounding box center [886, 323] width 11 height 15
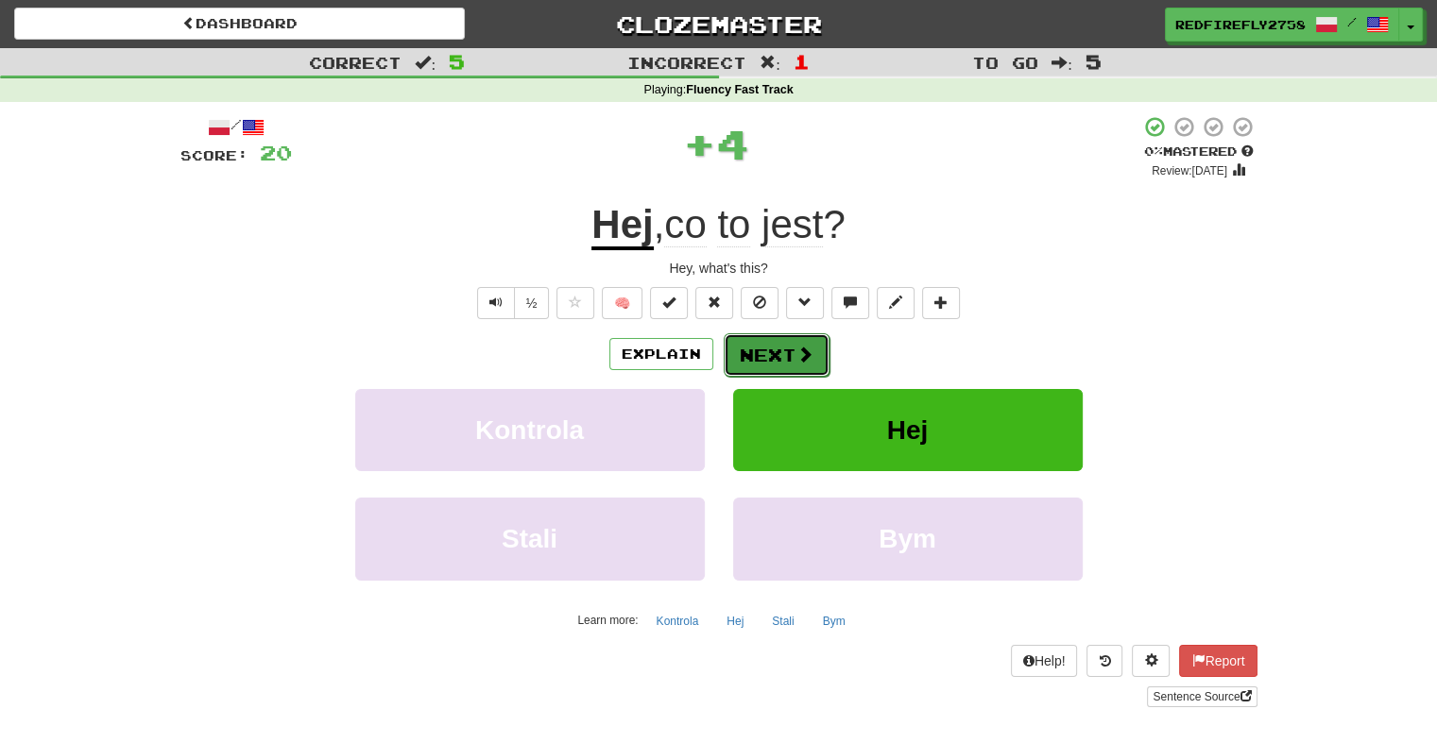
click at [748, 357] on button "Next" at bounding box center [776, 354] width 106 height 43
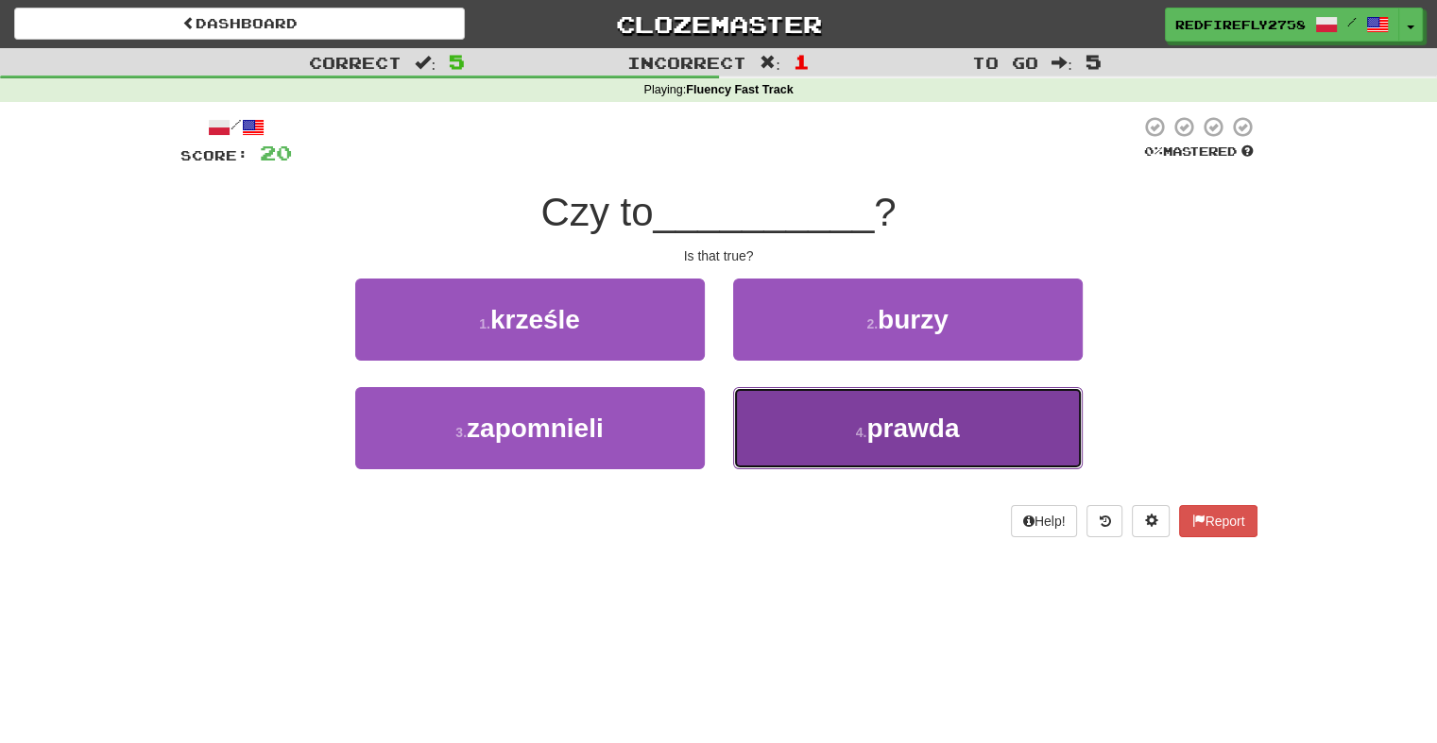
click at [925, 438] on span "prawda" at bounding box center [912, 428] width 93 height 29
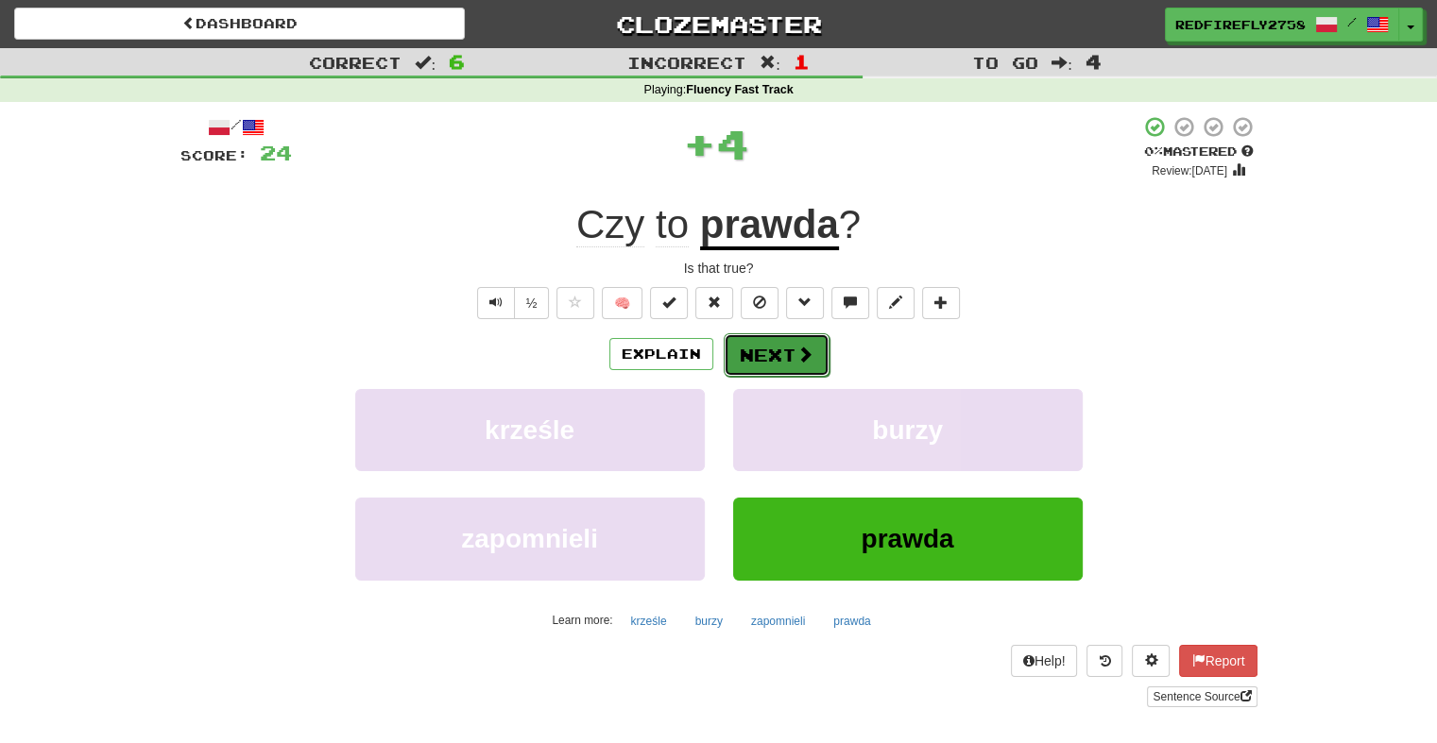
click at [789, 346] on button "Next" at bounding box center [776, 354] width 106 height 43
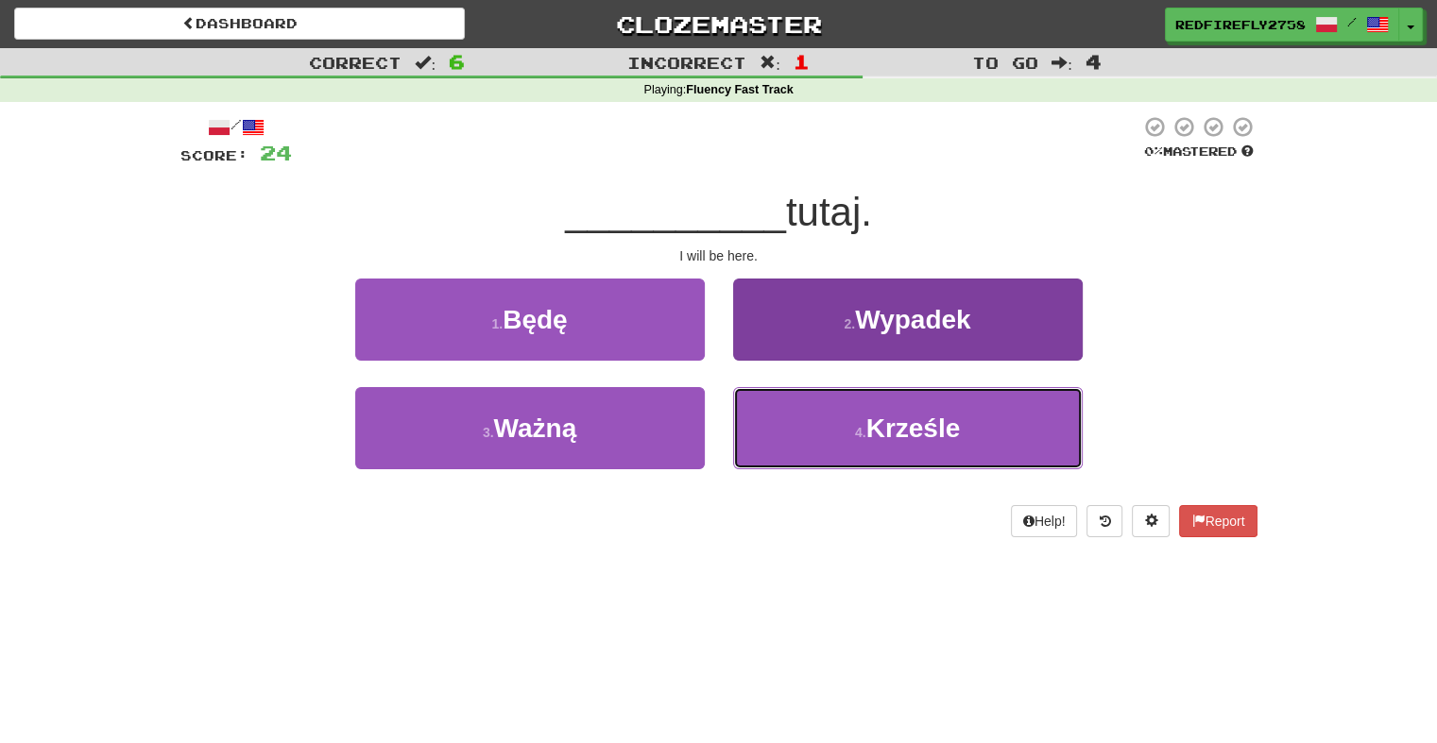
click at [835, 440] on button "4 . Krześle" at bounding box center [907, 428] width 349 height 82
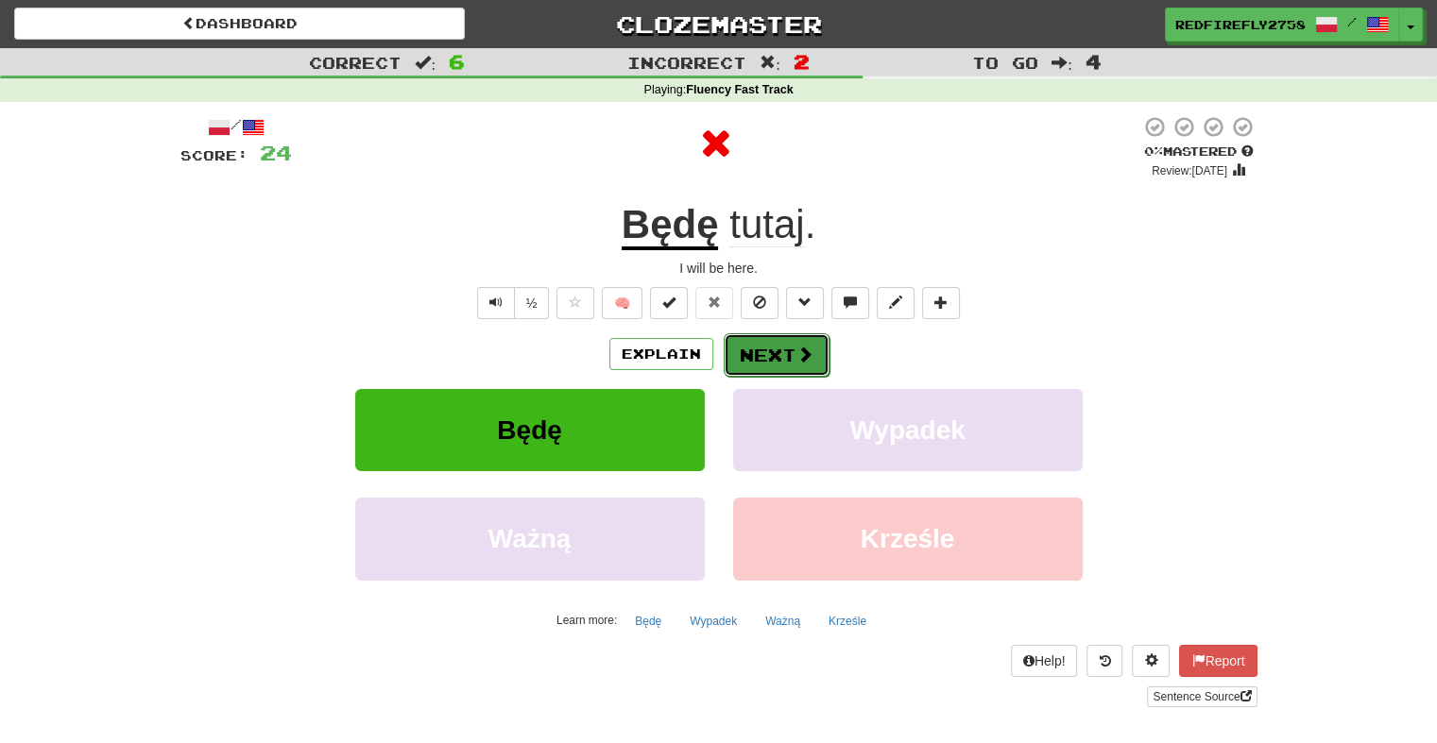
click at [759, 337] on button "Next" at bounding box center [776, 354] width 106 height 43
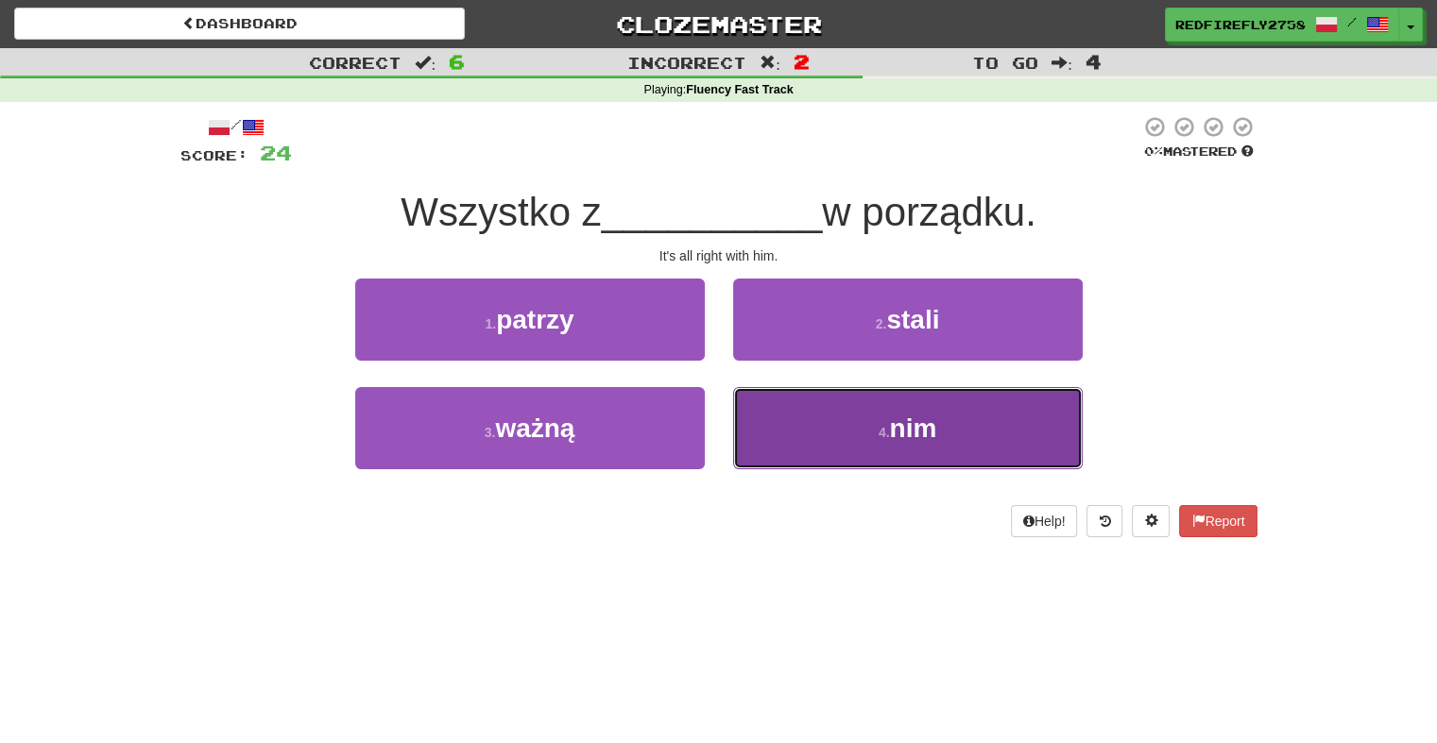
click at [952, 408] on button "4 . nim" at bounding box center [907, 428] width 349 height 82
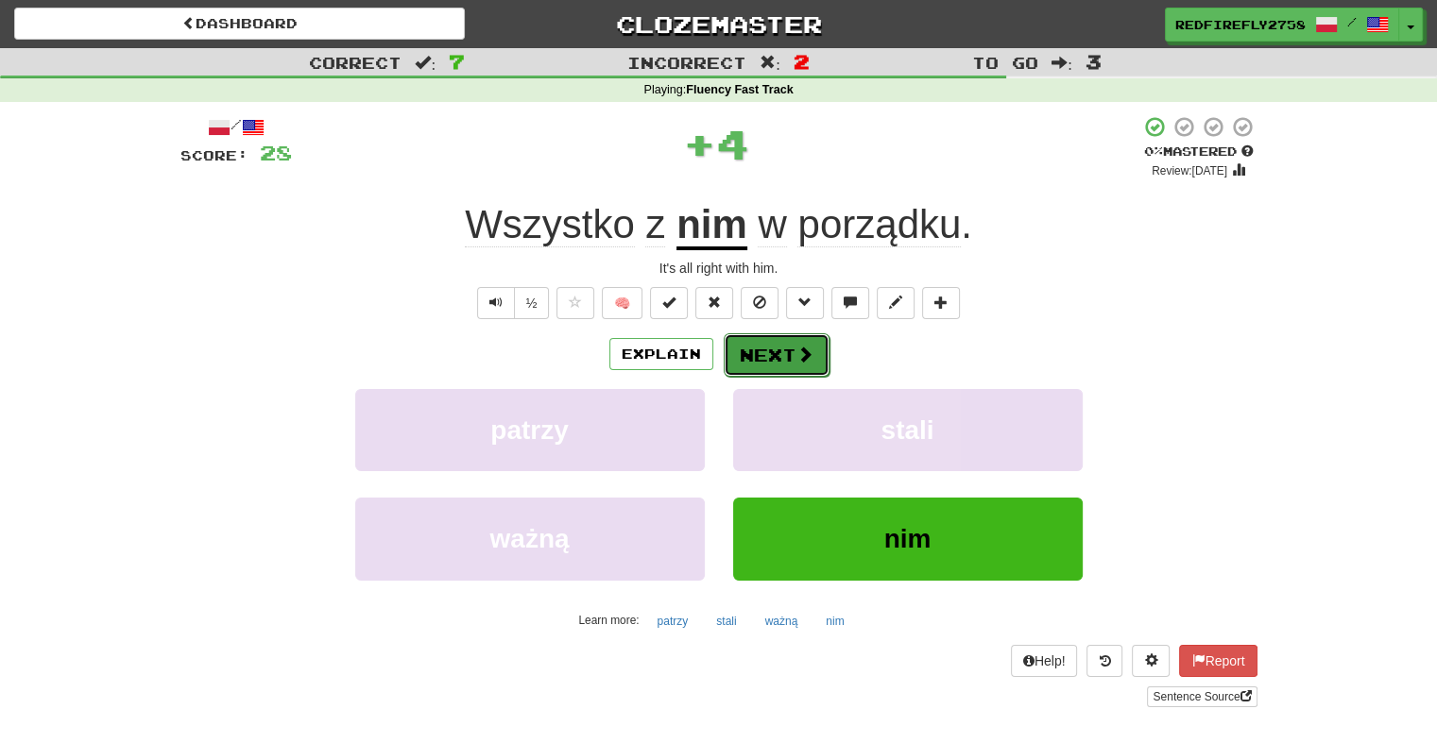
click at [769, 349] on button "Next" at bounding box center [776, 354] width 106 height 43
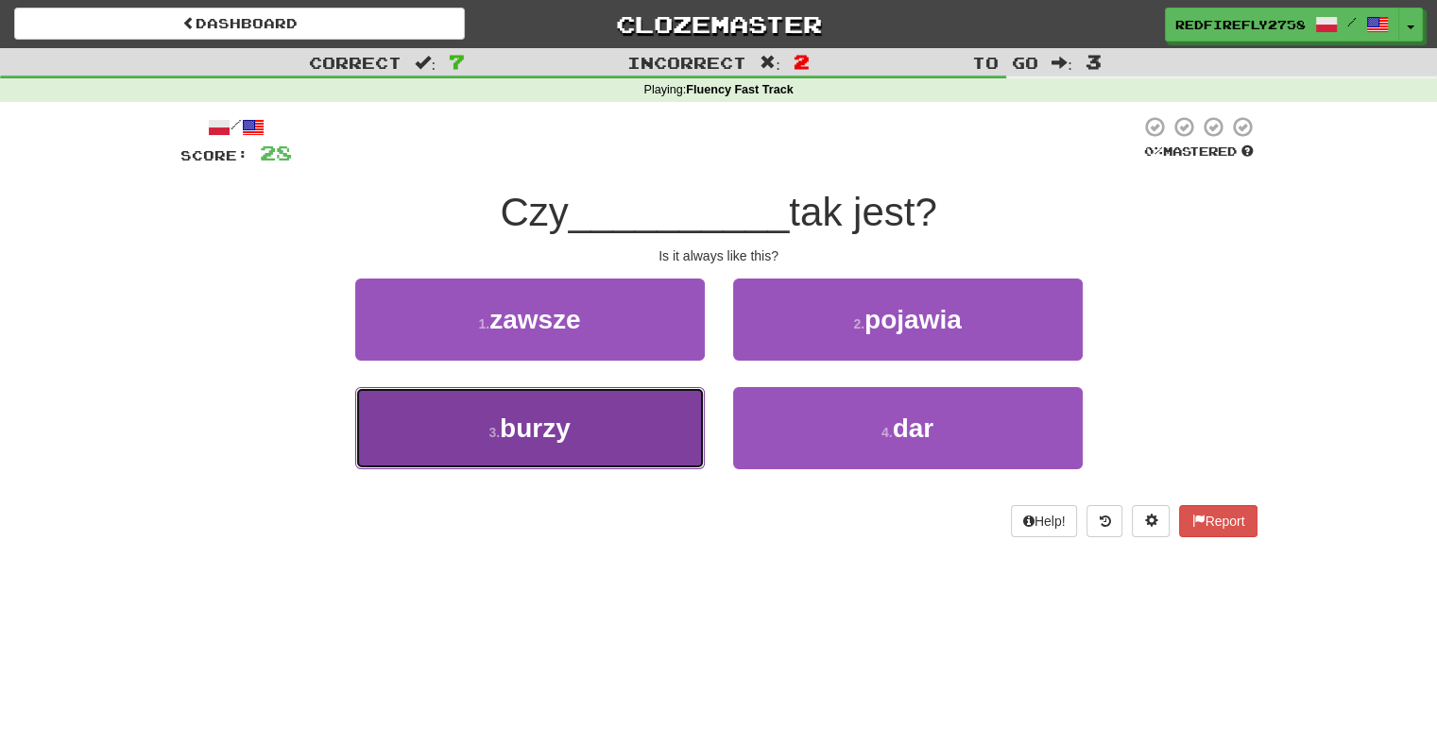
click at [623, 456] on button "3 . burzy" at bounding box center [529, 428] width 349 height 82
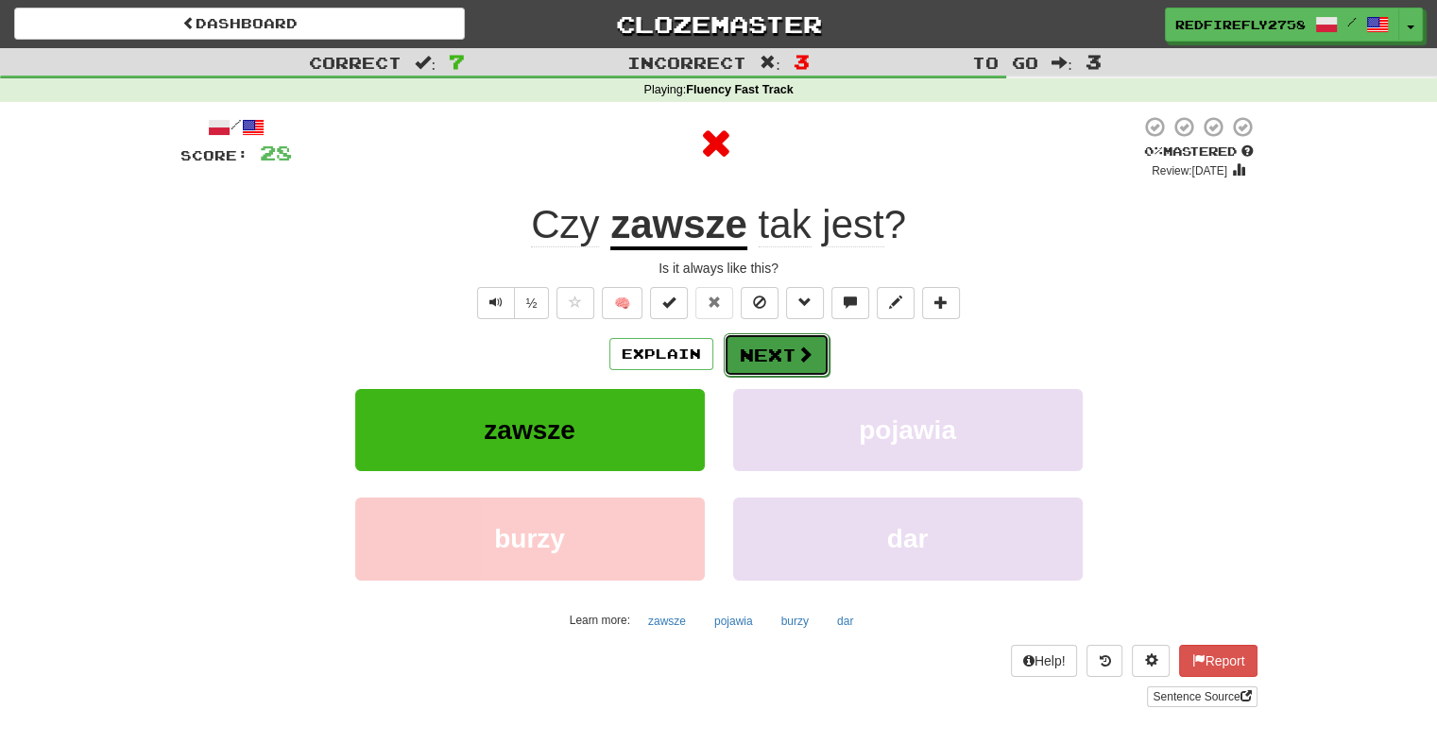
click at [814, 357] on button "Next" at bounding box center [776, 354] width 106 height 43
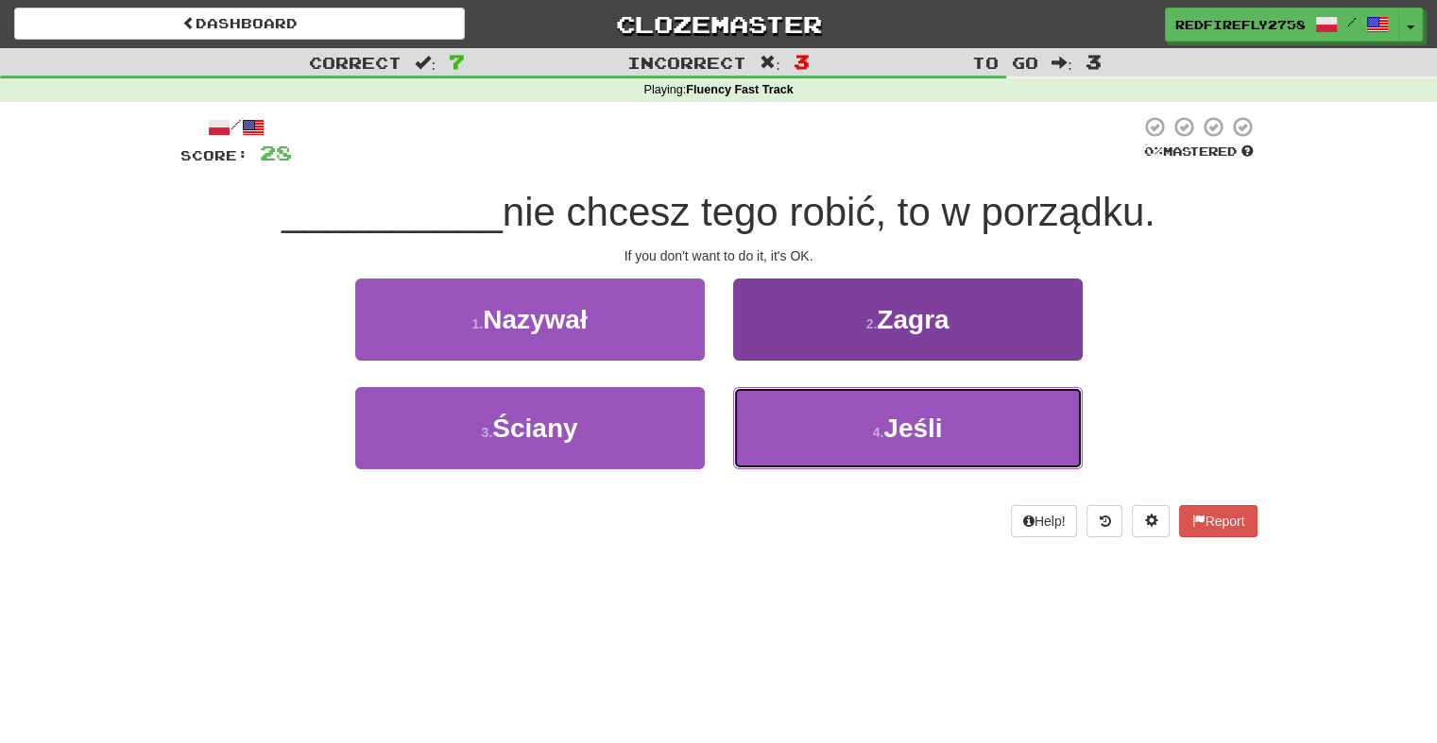
click at [763, 404] on button "4 . Jeśli" at bounding box center [907, 428] width 349 height 82
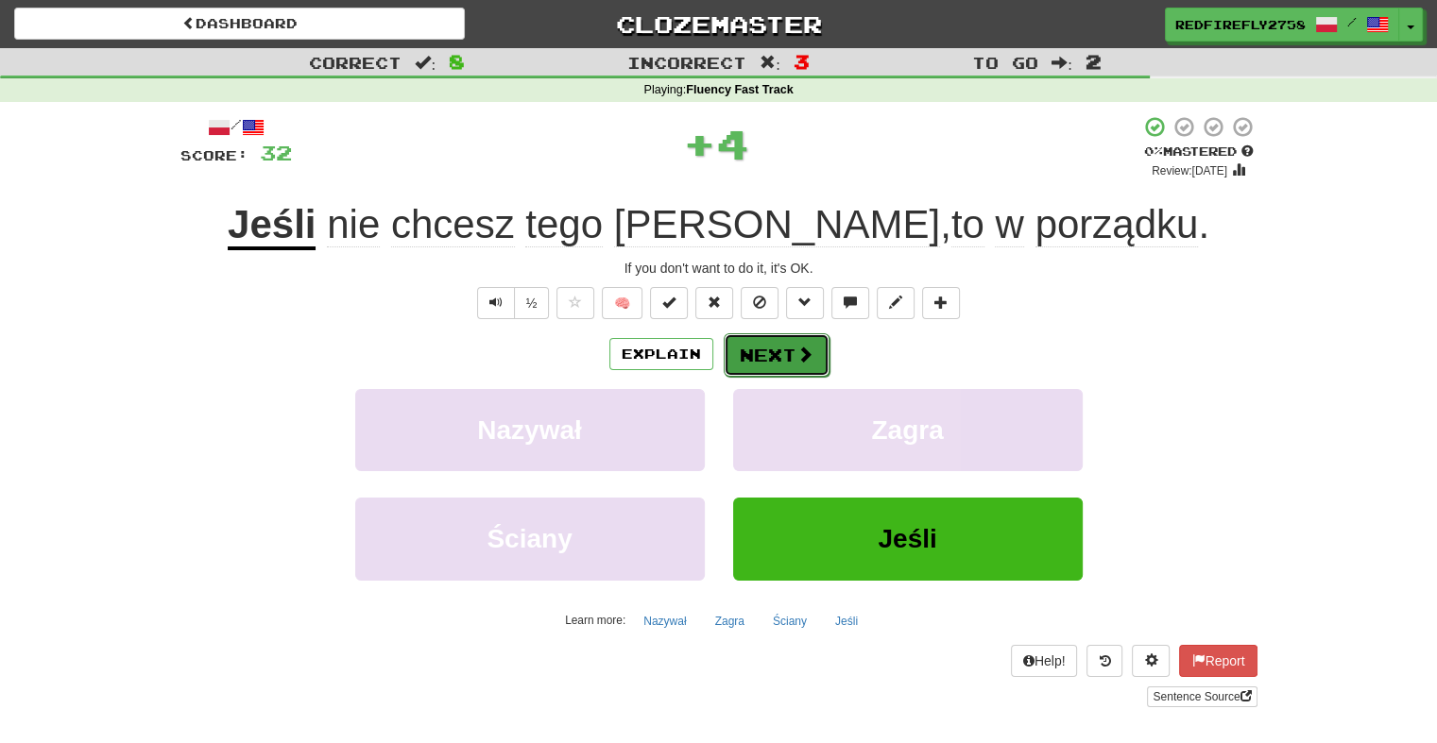
click at [772, 336] on button "Next" at bounding box center [776, 354] width 106 height 43
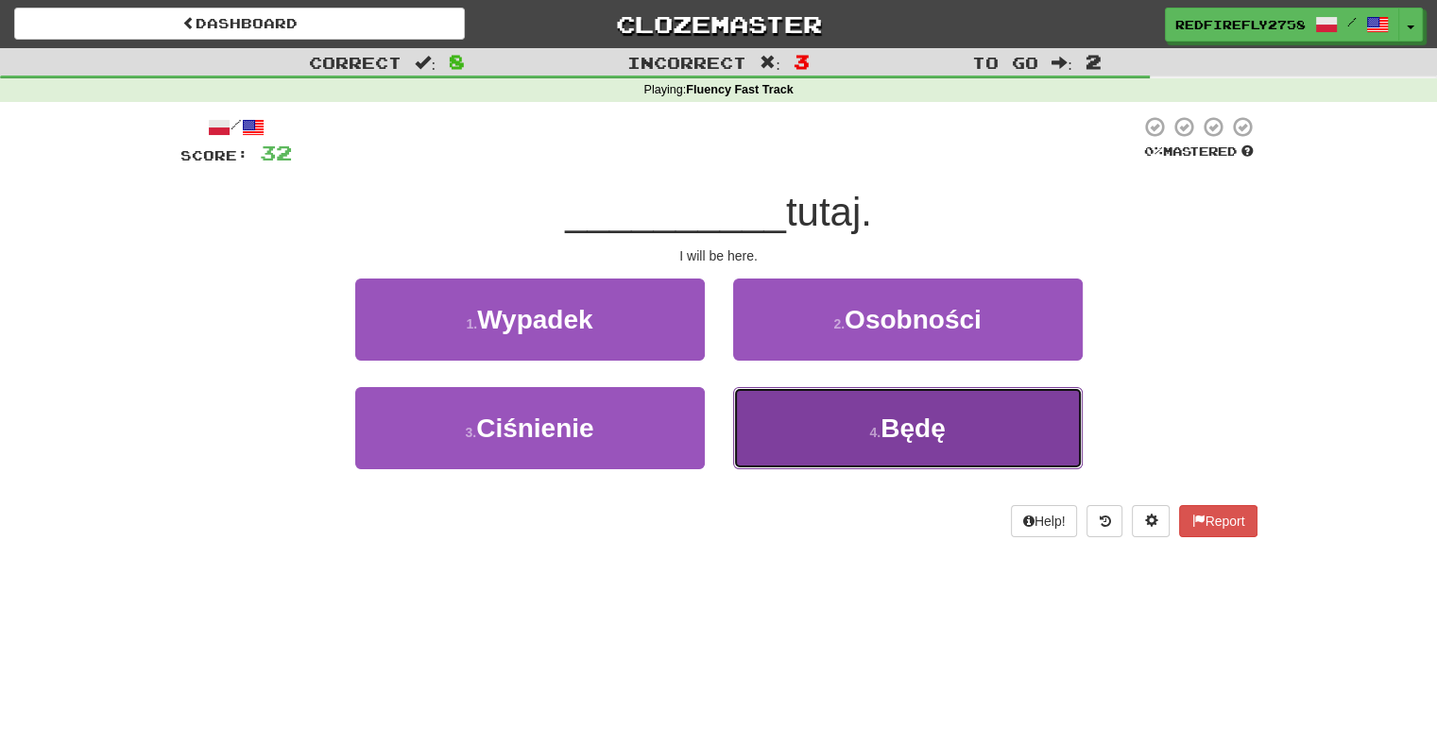
click at [791, 437] on button "4 . Będę" at bounding box center [907, 428] width 349 height 82
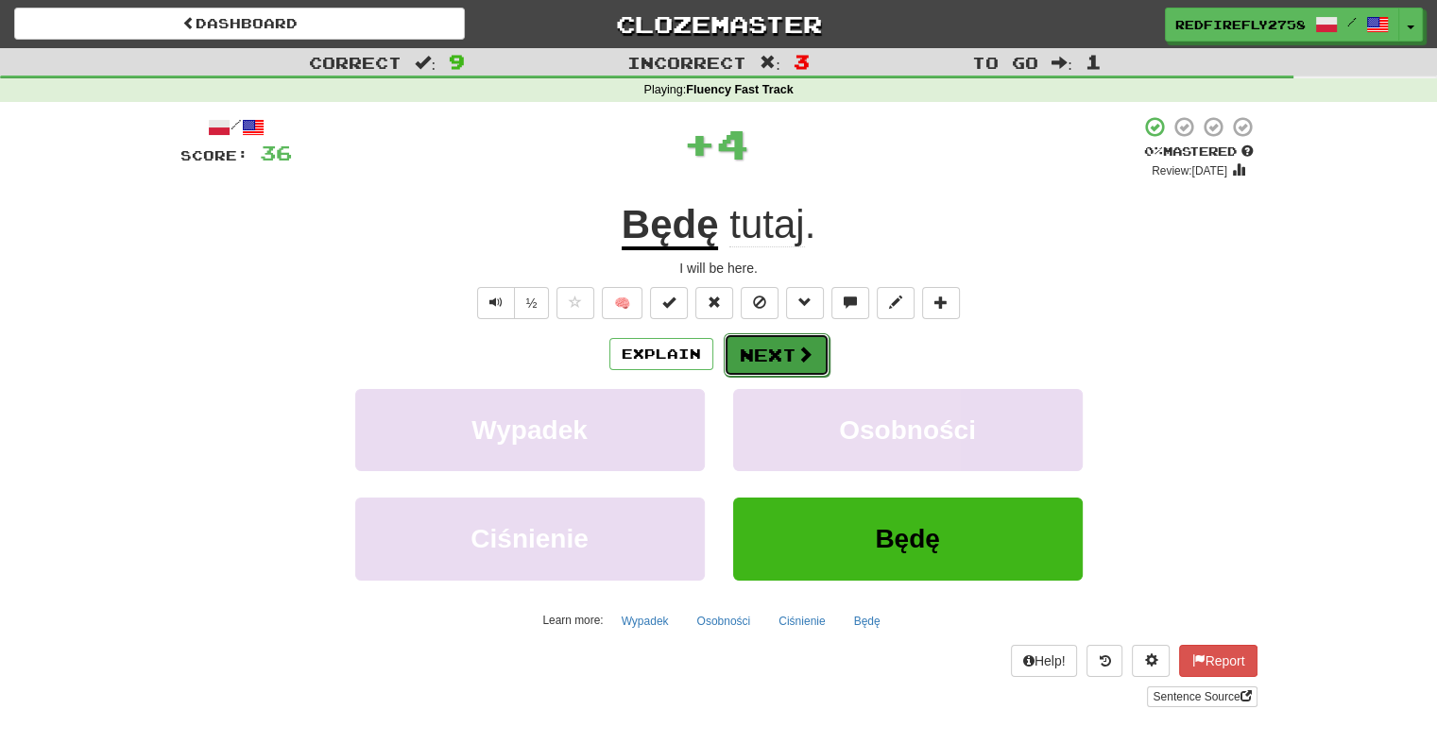
click at [781, 359] on button "Next" at bounding box center [776, 354] width 106 height 43
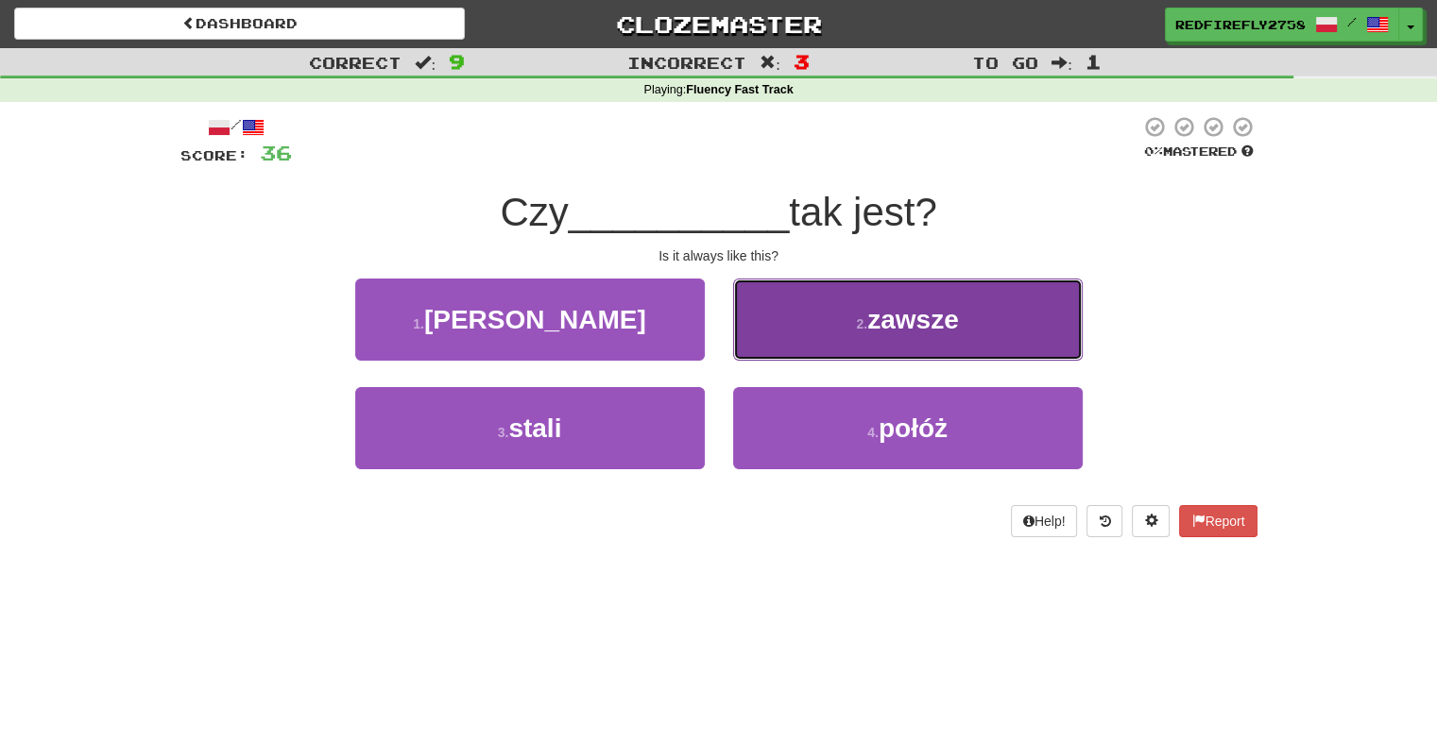
click at [996, 315] on button "2 . zawsze" at bounding box center [907, 320] width 349 height 82
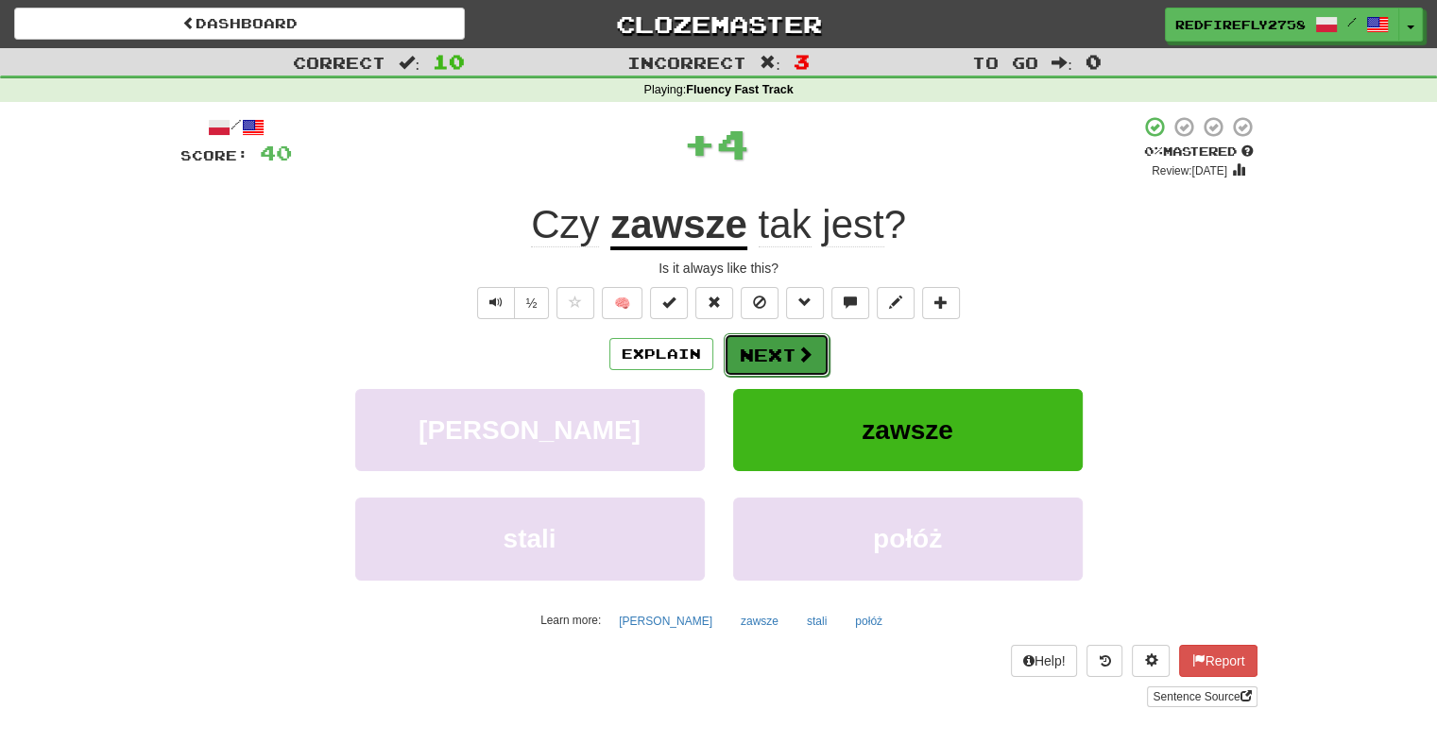
click at [723, 355] on button "Next" at bounding box center [776, 354] width 106 height 43
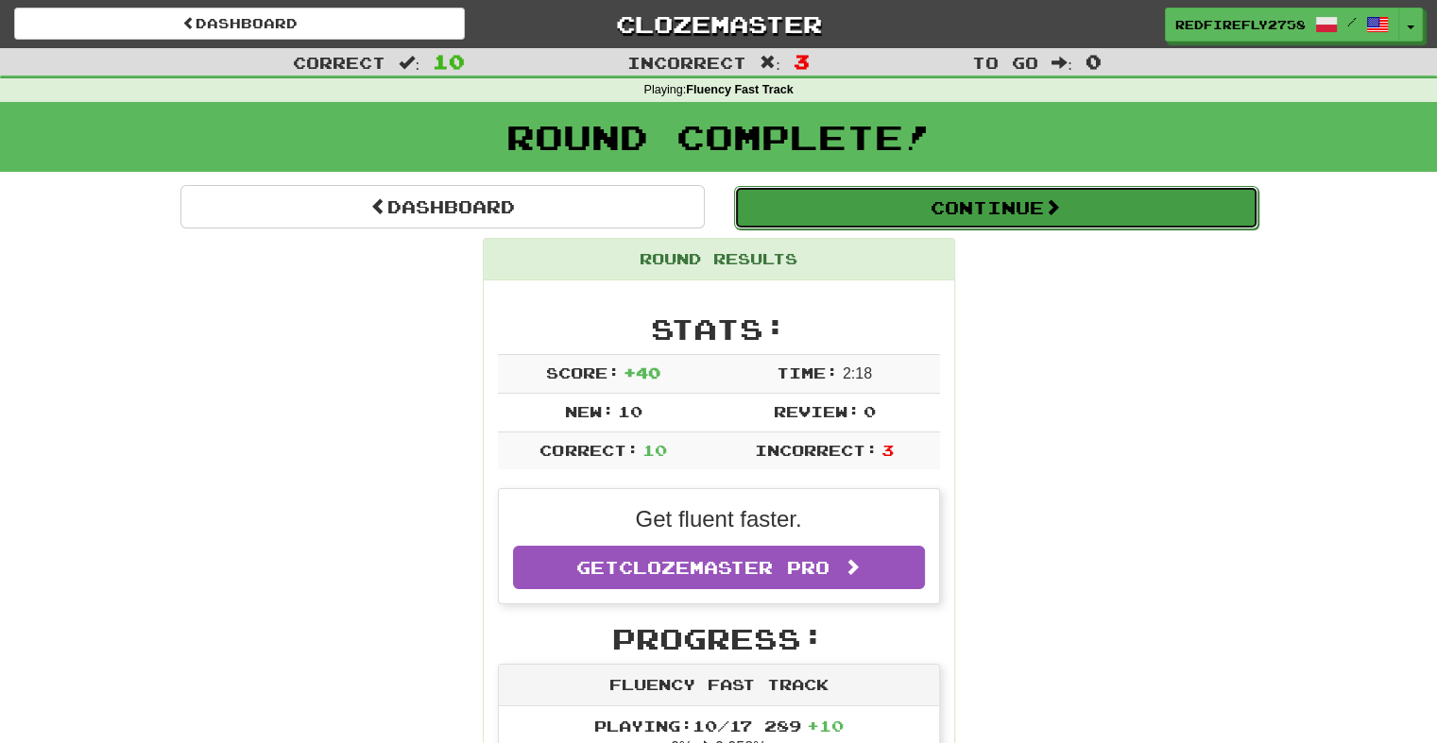
click at [927, 215] on button "Continue" at bounding box center [996, 207] width 524 height 43
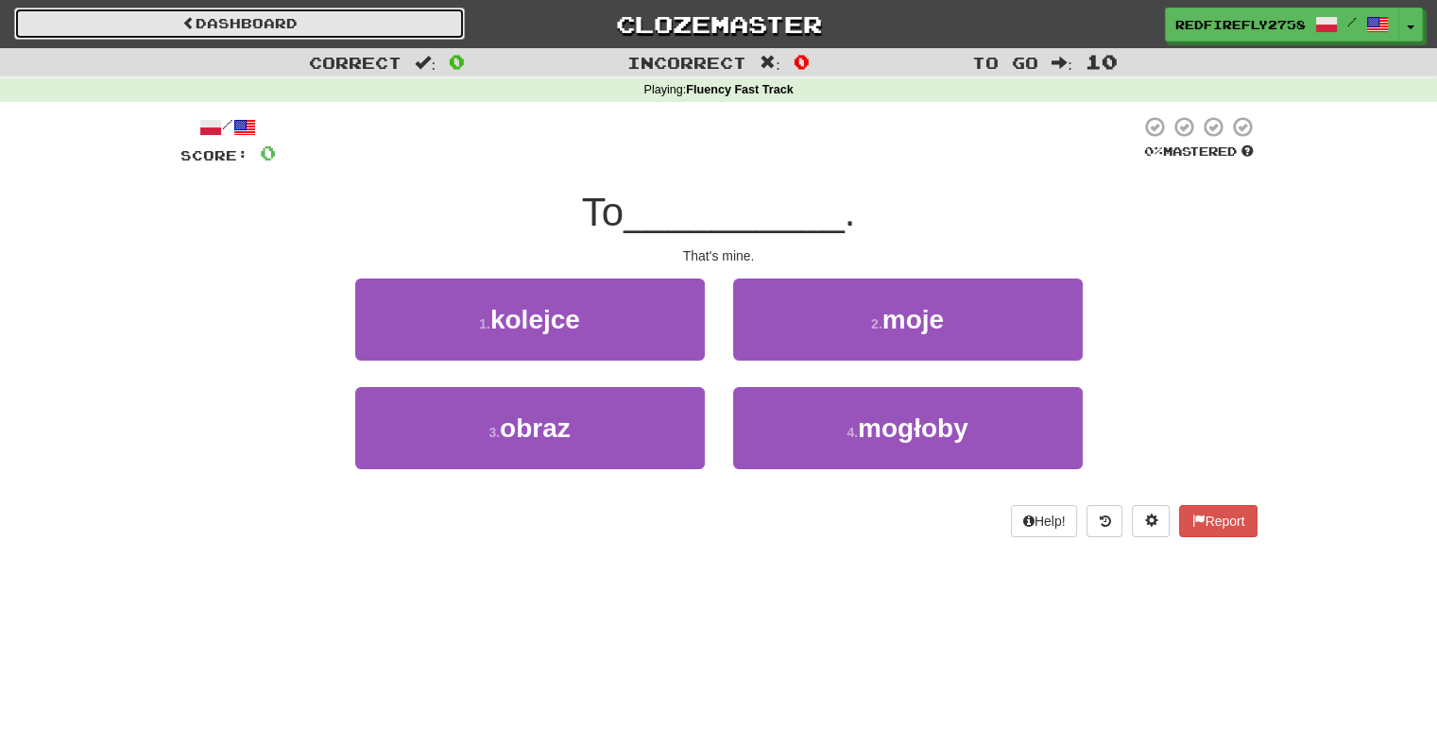
click at [281, 38] on link "Dashboard" at bounding box center [239, 24] width 451 height 32
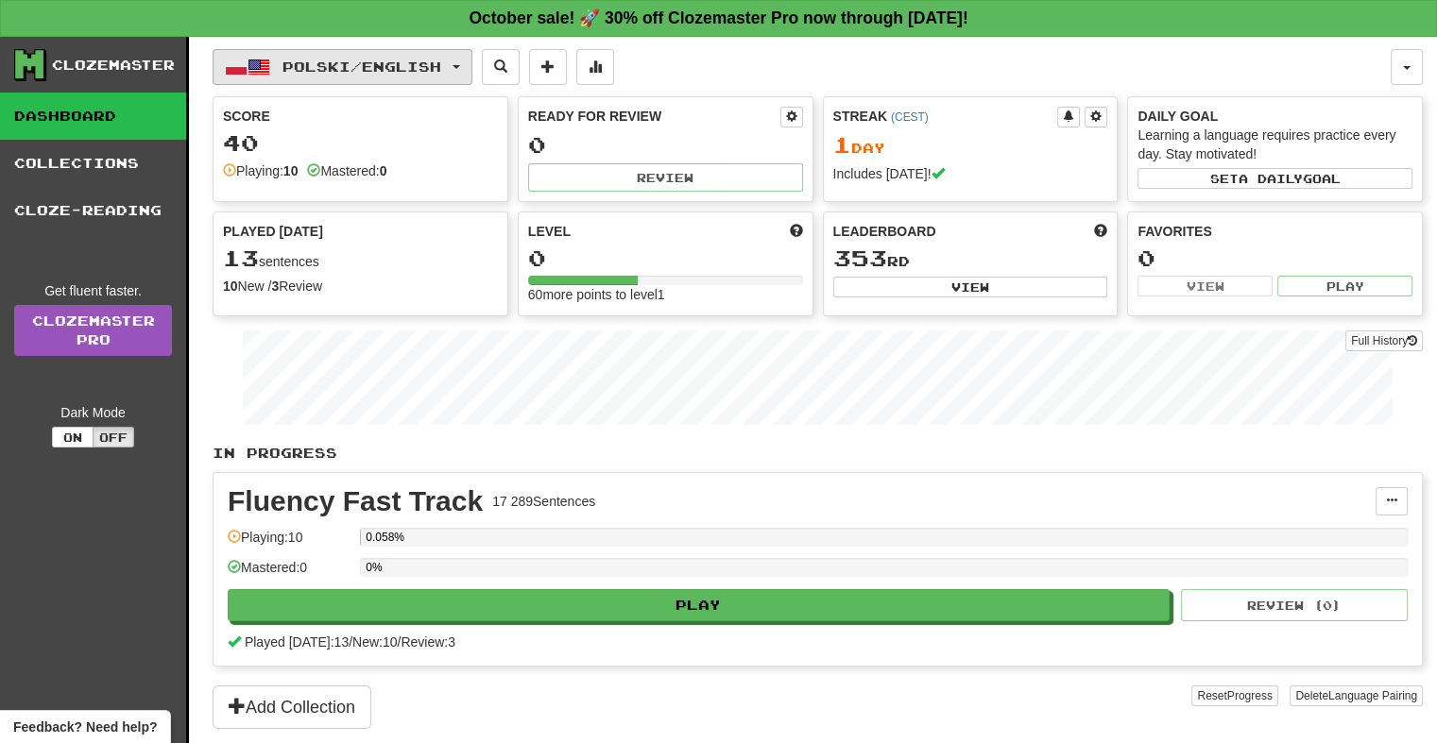
click at [441, 59] on span "Polski / English" at bounding box center [361, 67] width 159 height 16
click at [429, 59] on span "Polski / English" at bounding box center [361, 67] width 159 height 16
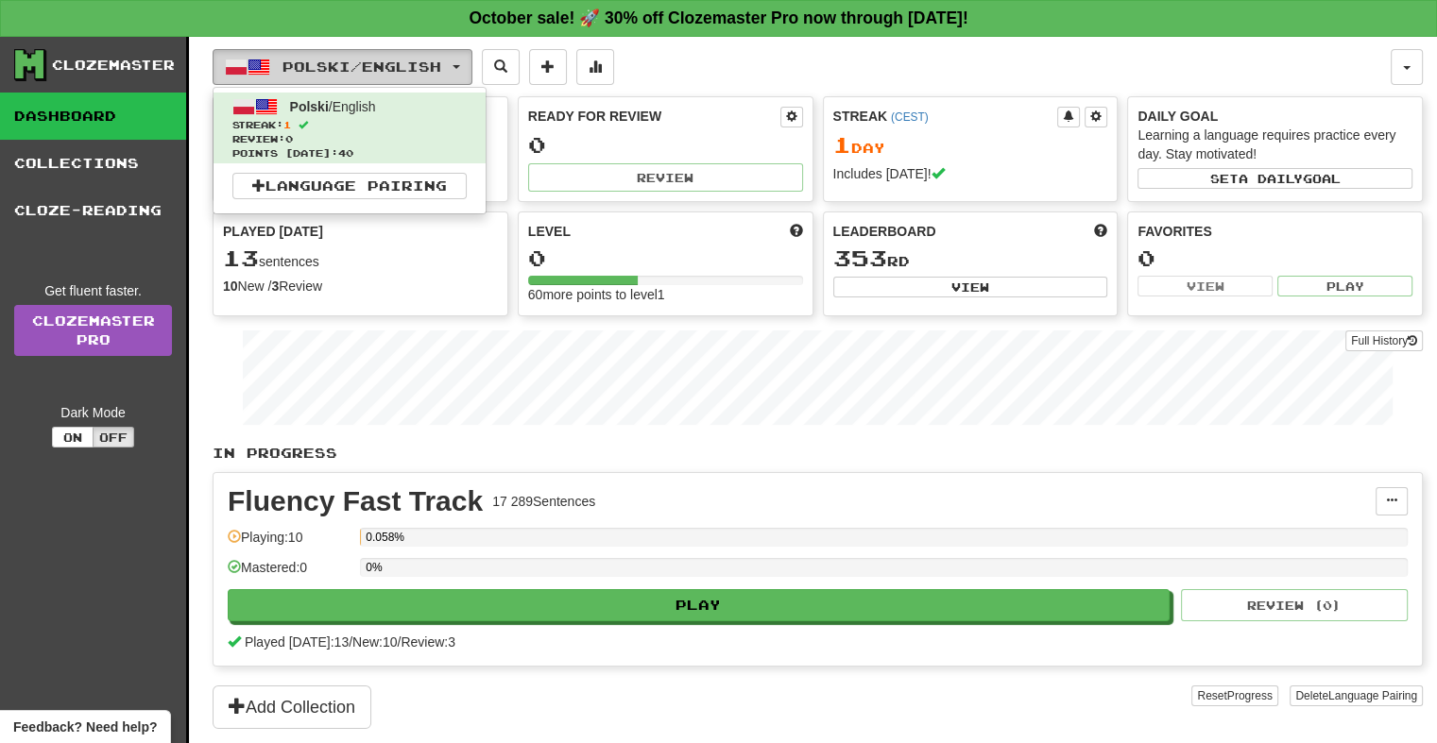
click at [378, 68] on span "Polski / English" at bounding box center [361, 67] width 159 height 16
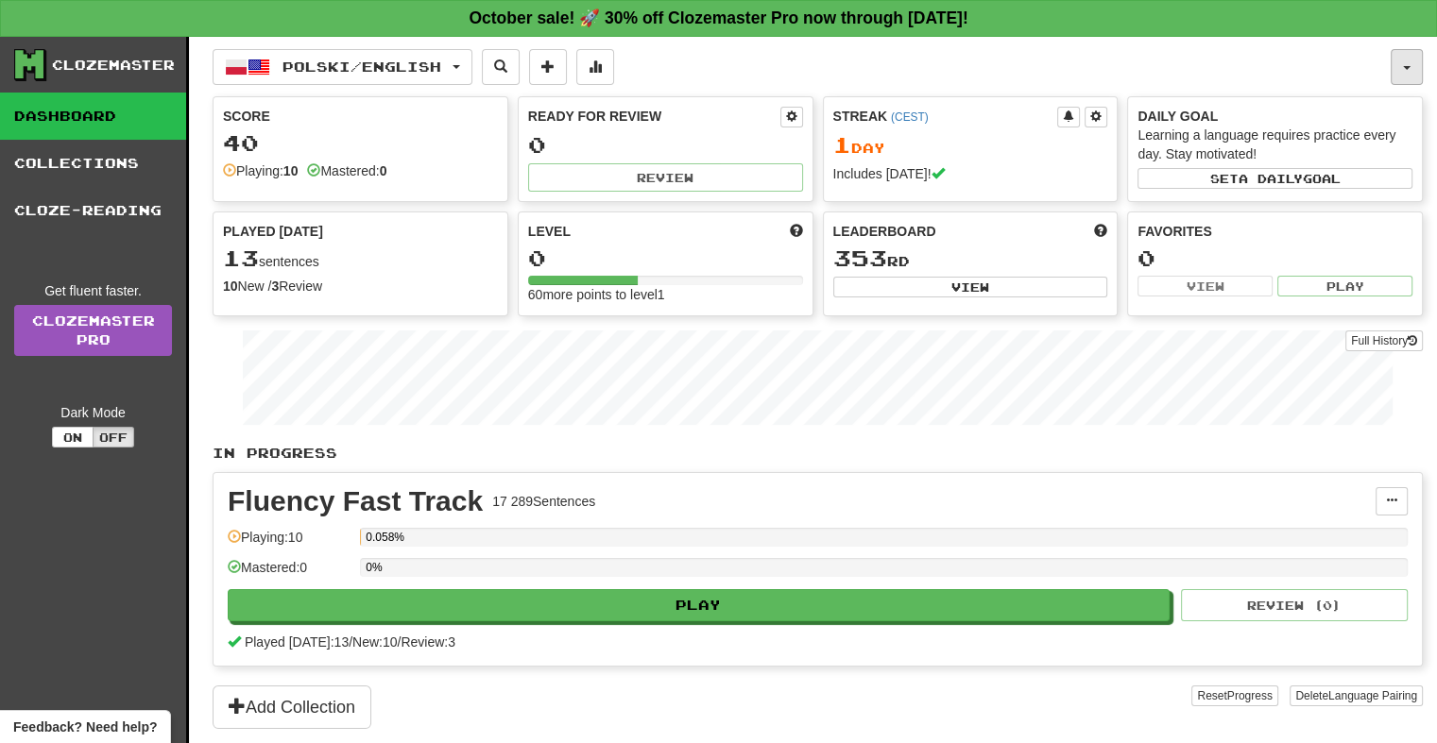
click at [1396, 68] on button "button" at bounding box center [1406, 67] width 32 height 36
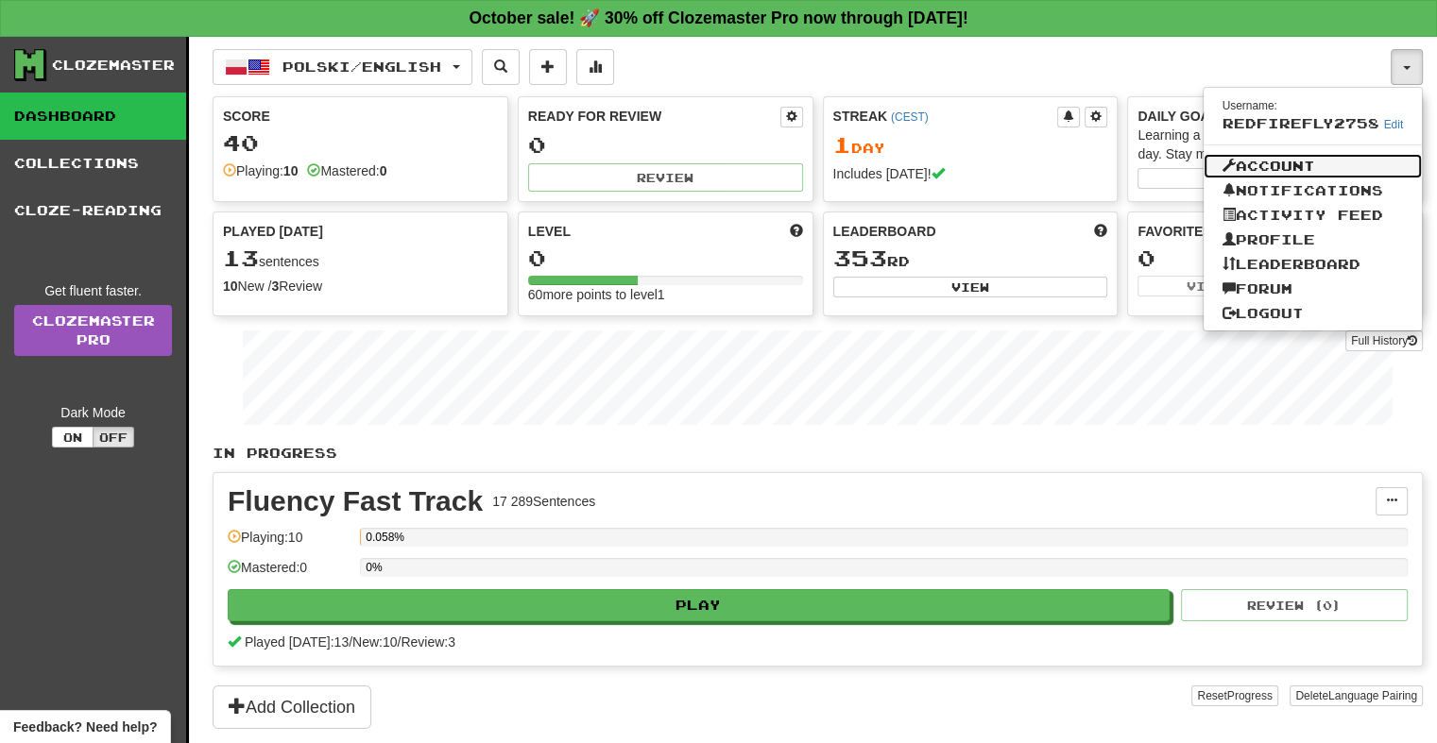
click at [1331, 159] on link "Account" at bounding box center [1312, 166] width 219 height 25
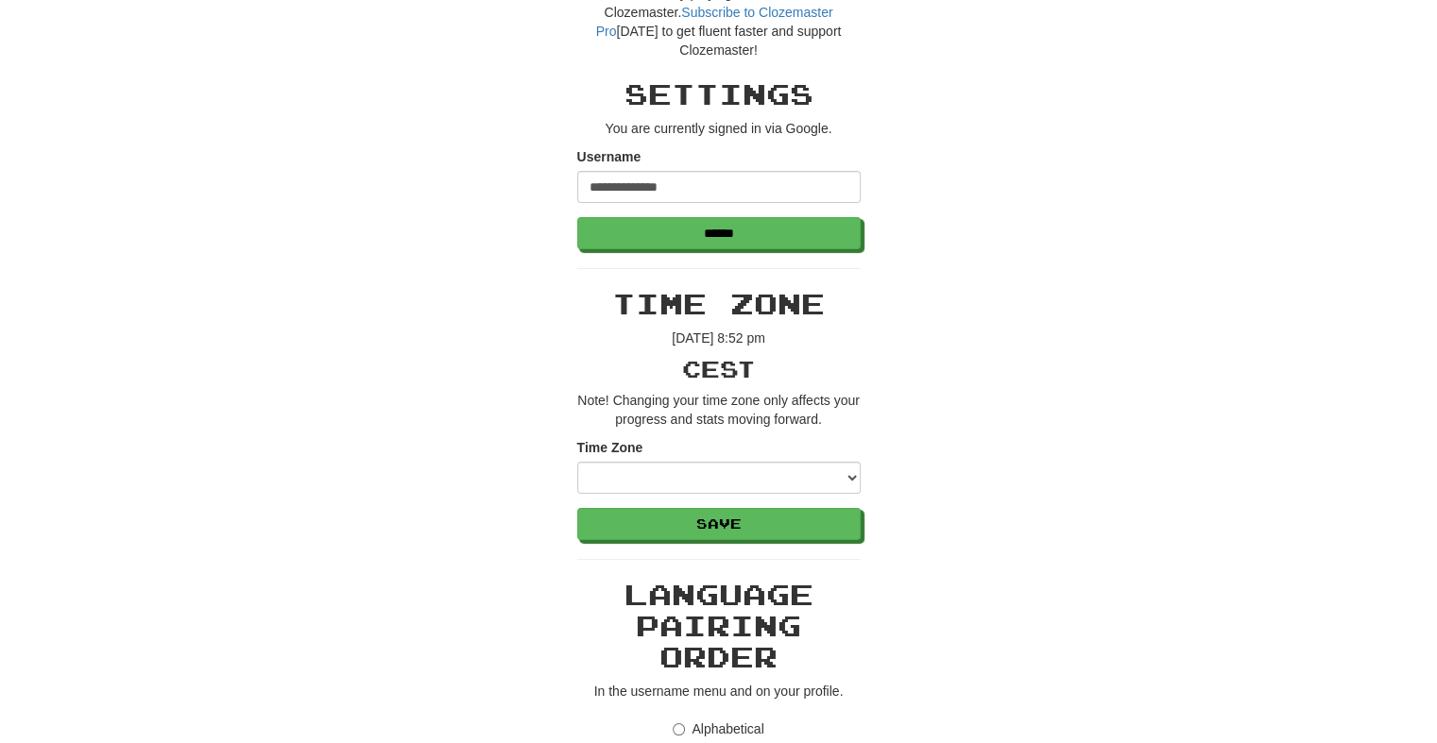
scroll to position [94, 0]
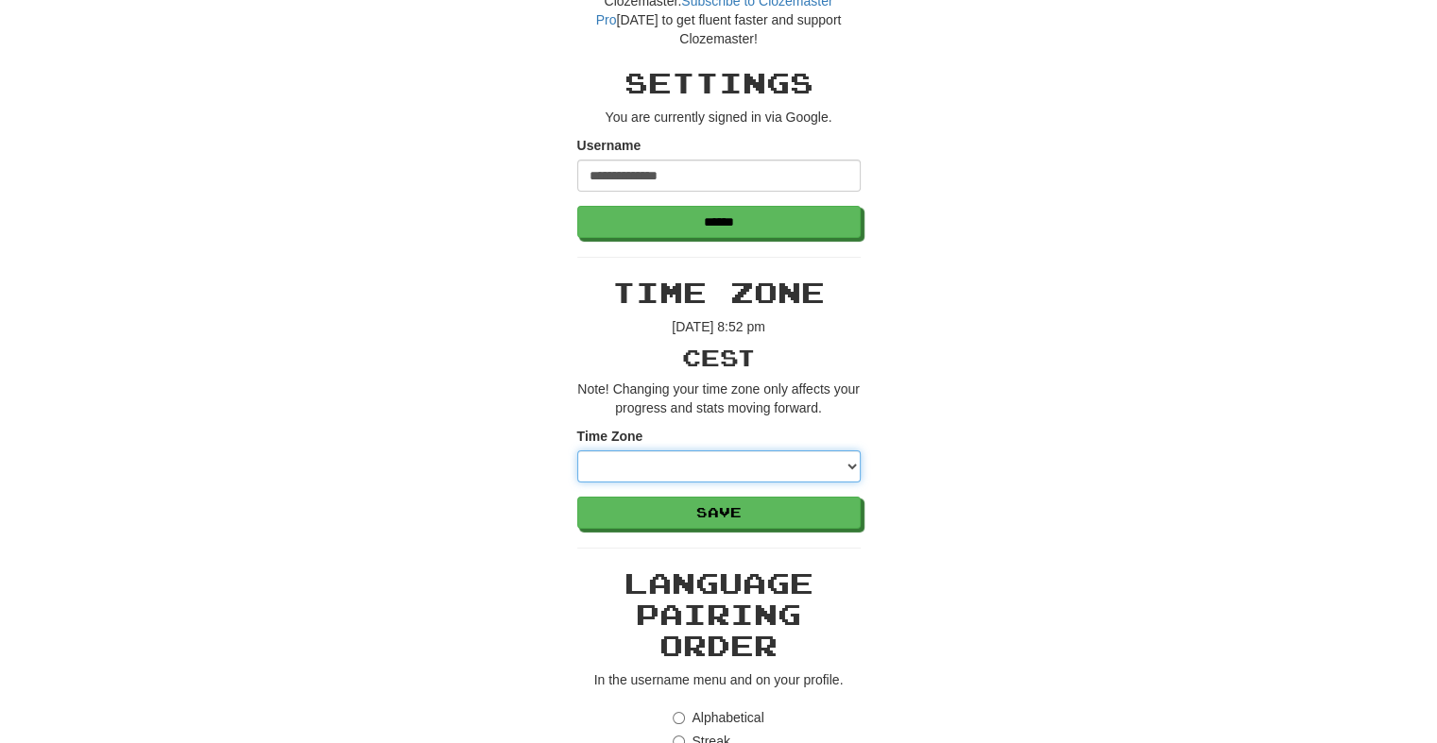
click at [737, 469] on select "**********" at bounding box center [718, 467] width 283 height 32
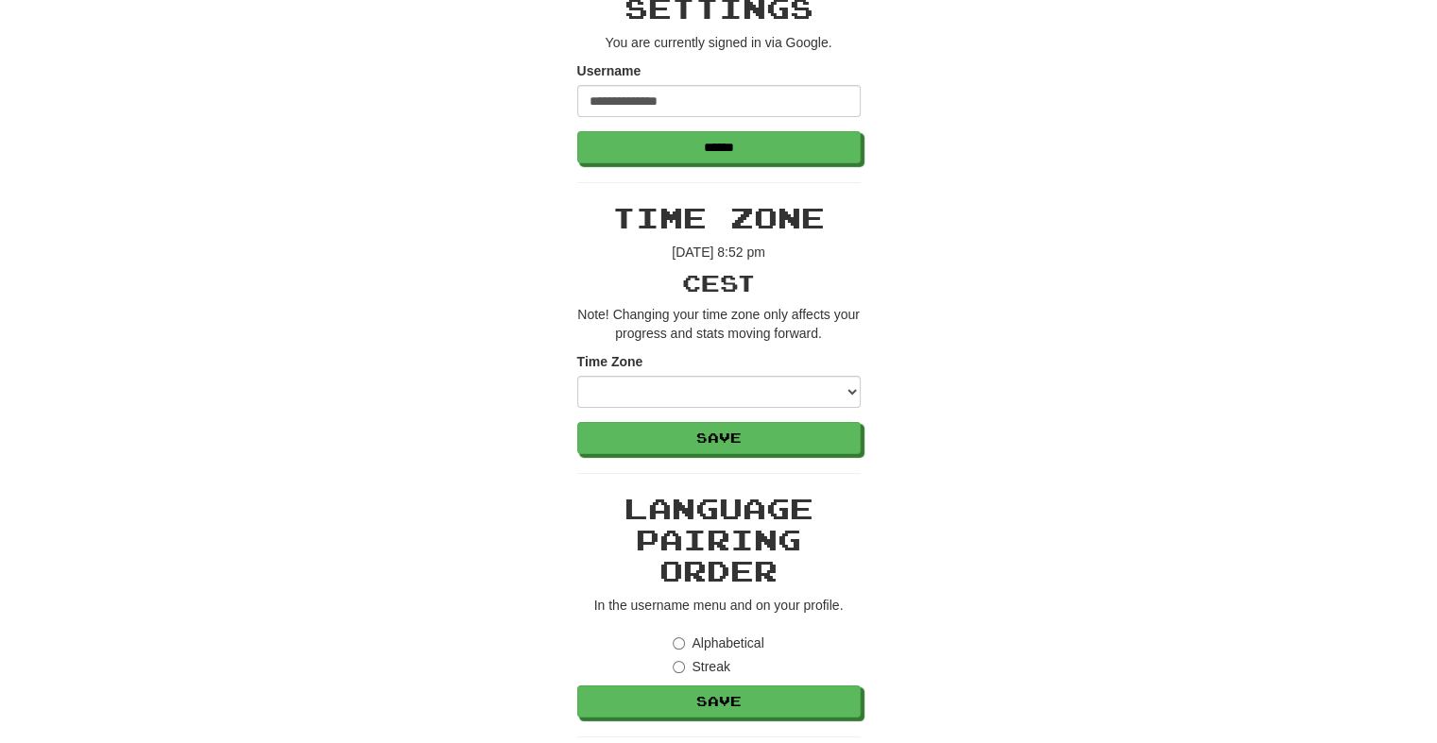
scroll to position [189, 0]
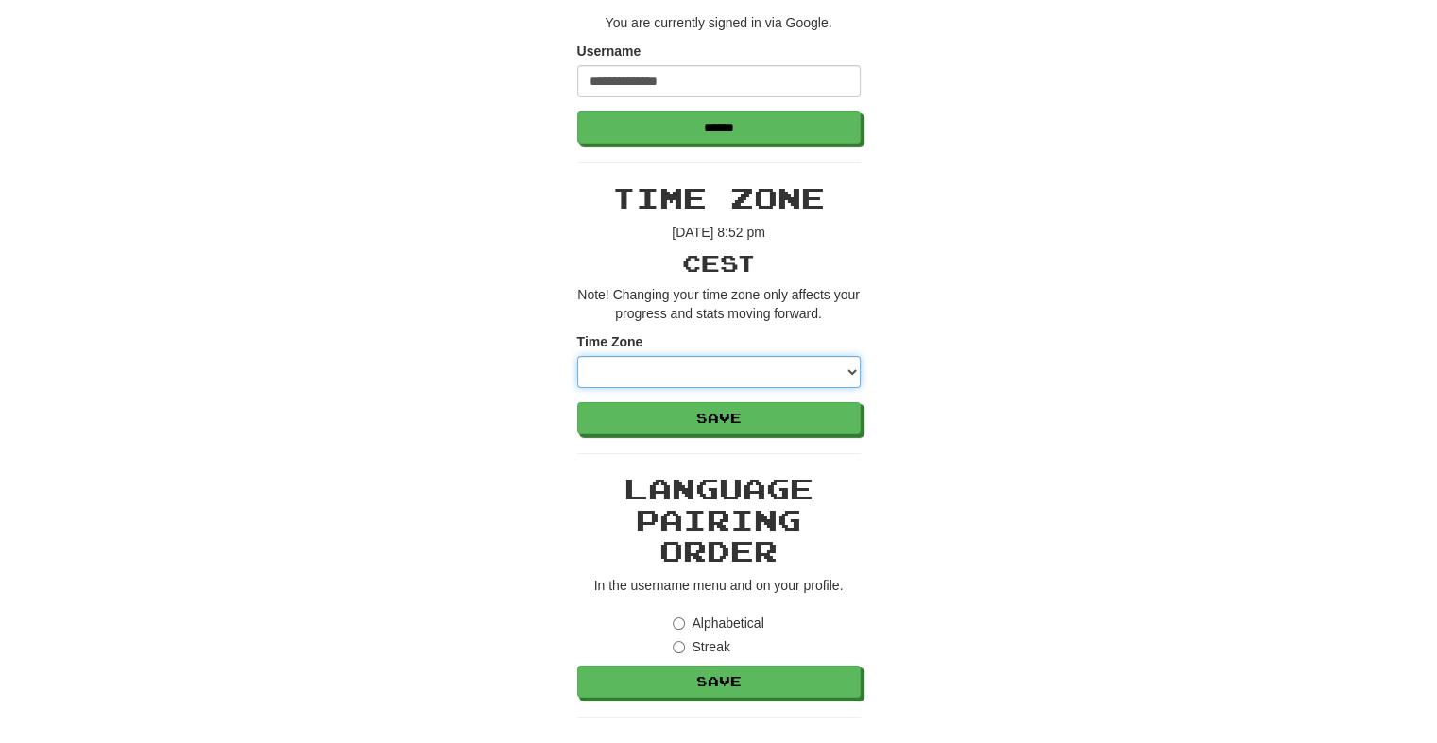
click at [690, 378] on select "**********" at bounding box center [718, 372] width 283 height 32
select select "******"
click at [577, 356] on select "**********" at bounding box center [718, 372] width 283 height 32
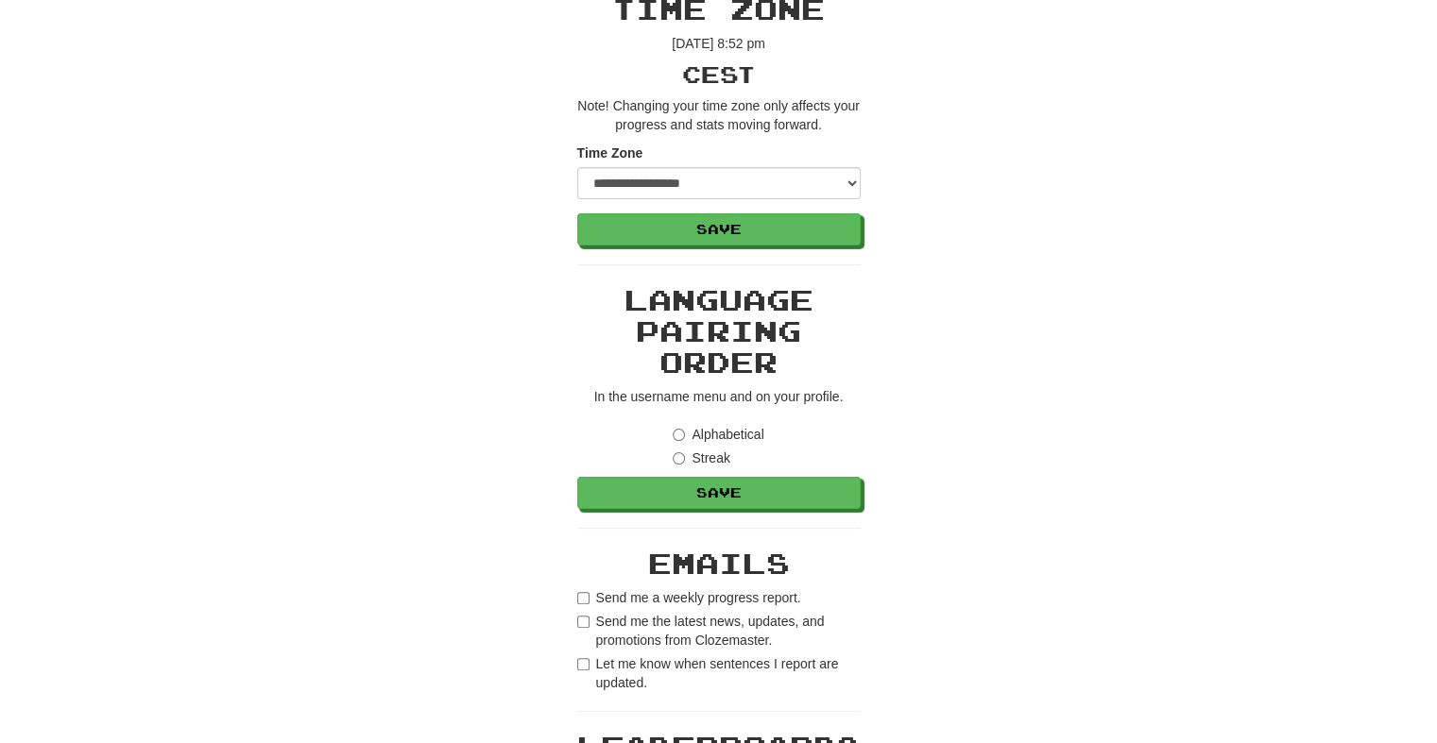
scroll to position [397, 0]
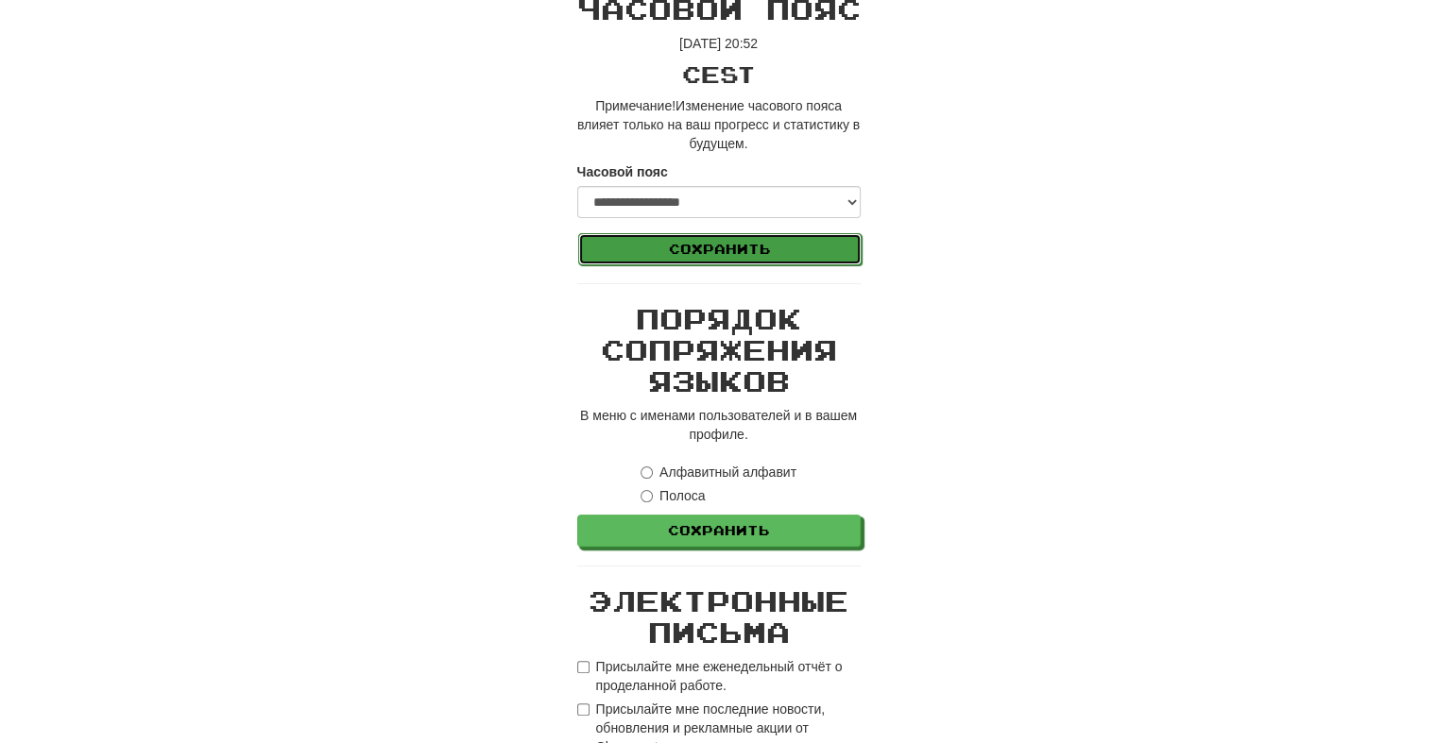
click at [780, 255] on button "Сохранить" at bounding box center [719, 249] width 283 height 32
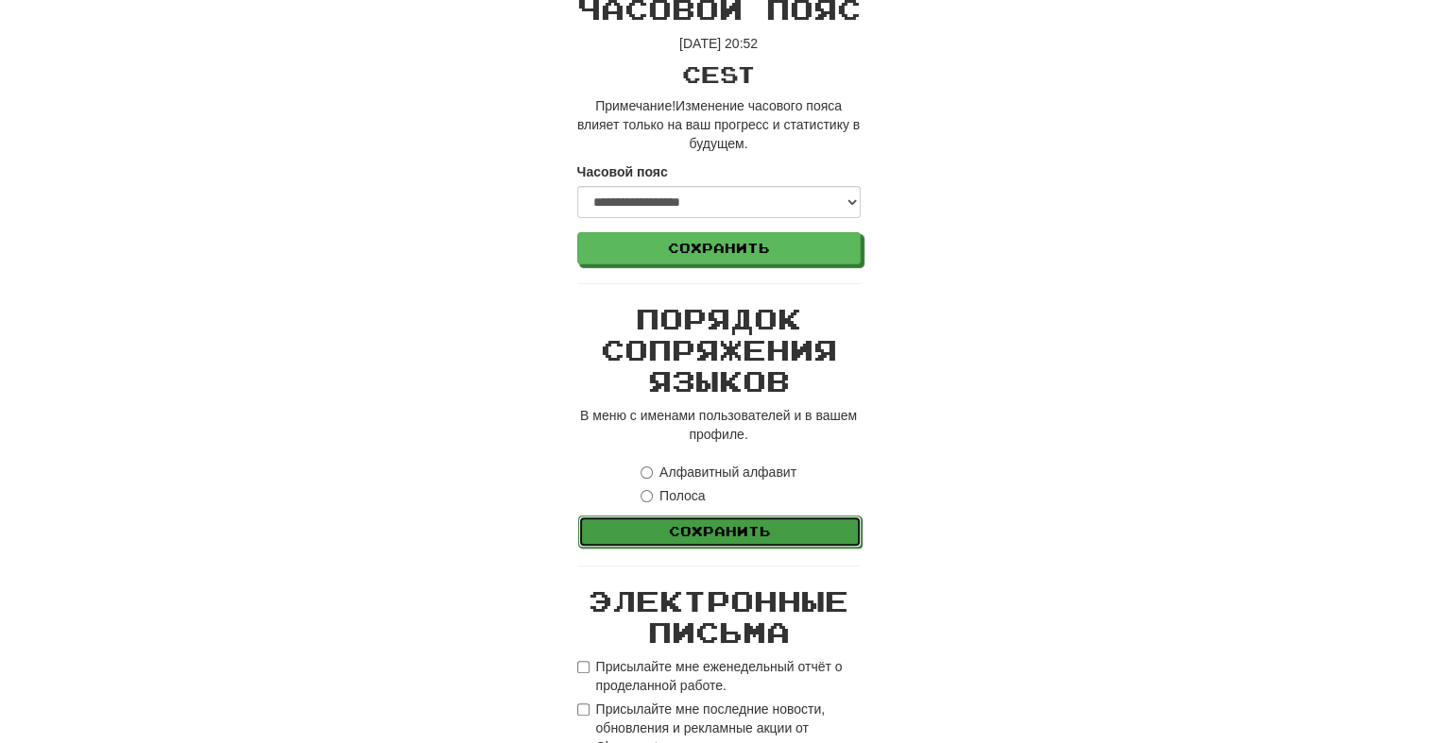
click at [790, 536] on button "Сохранить" at bounding box center [719, 532] width 283 height 32
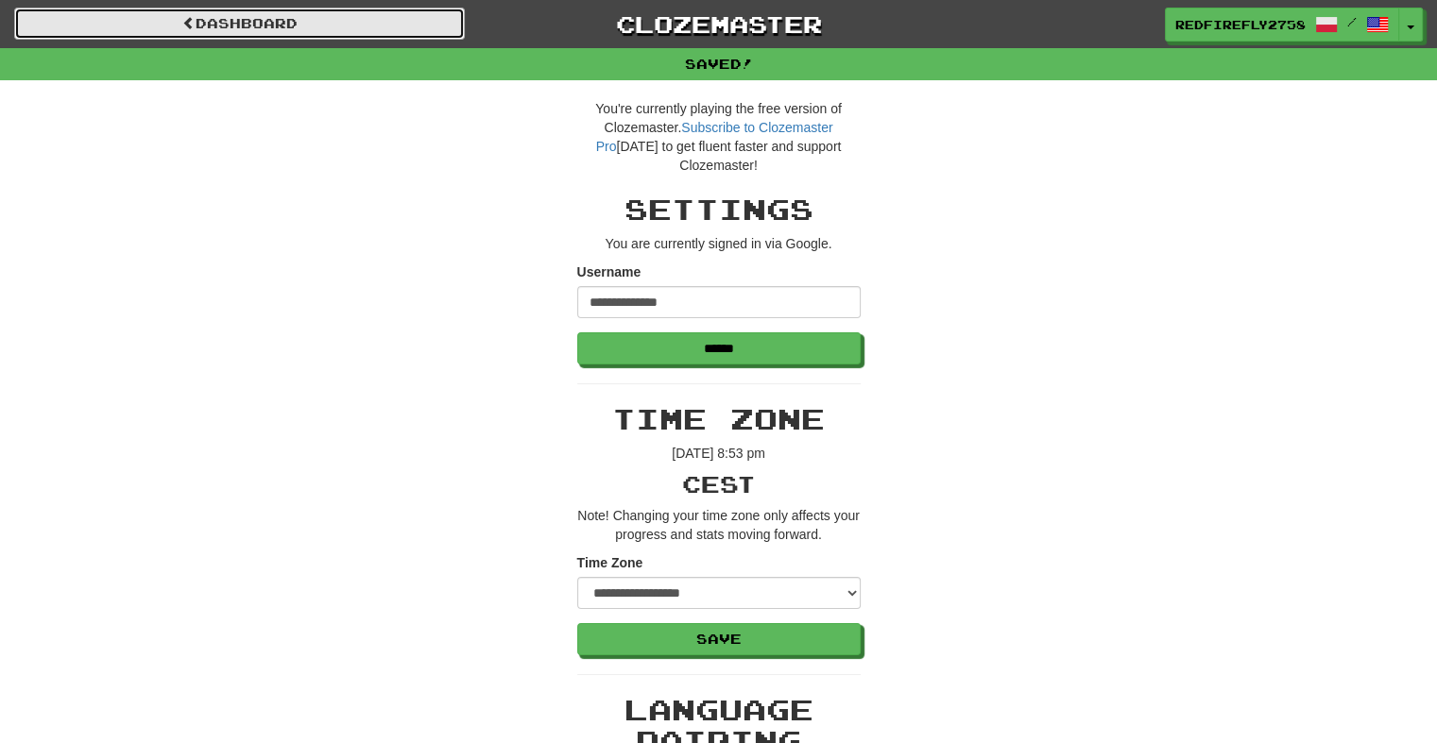
click at [106, 19] on link "Dashboard" at bounding box center [239, 24] width 451 height 32
